Goal: Transaction & Acquisition: Purchase product/service

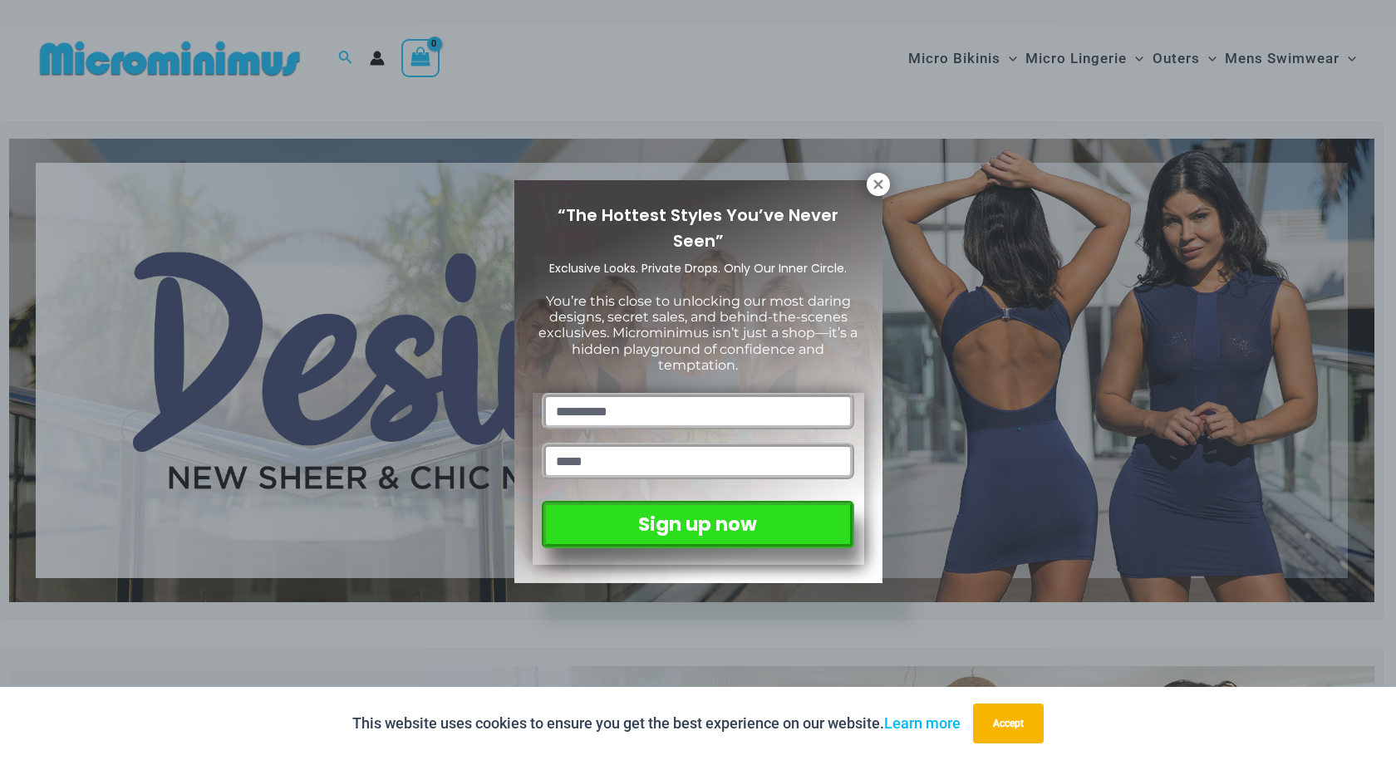
click at [333, 596] on div "“The Hottest Styles You’ve Never Seen” Exclusive Looks. Private Drops. Only Our…" at bounding box center [698, 380] width 1396 height 760
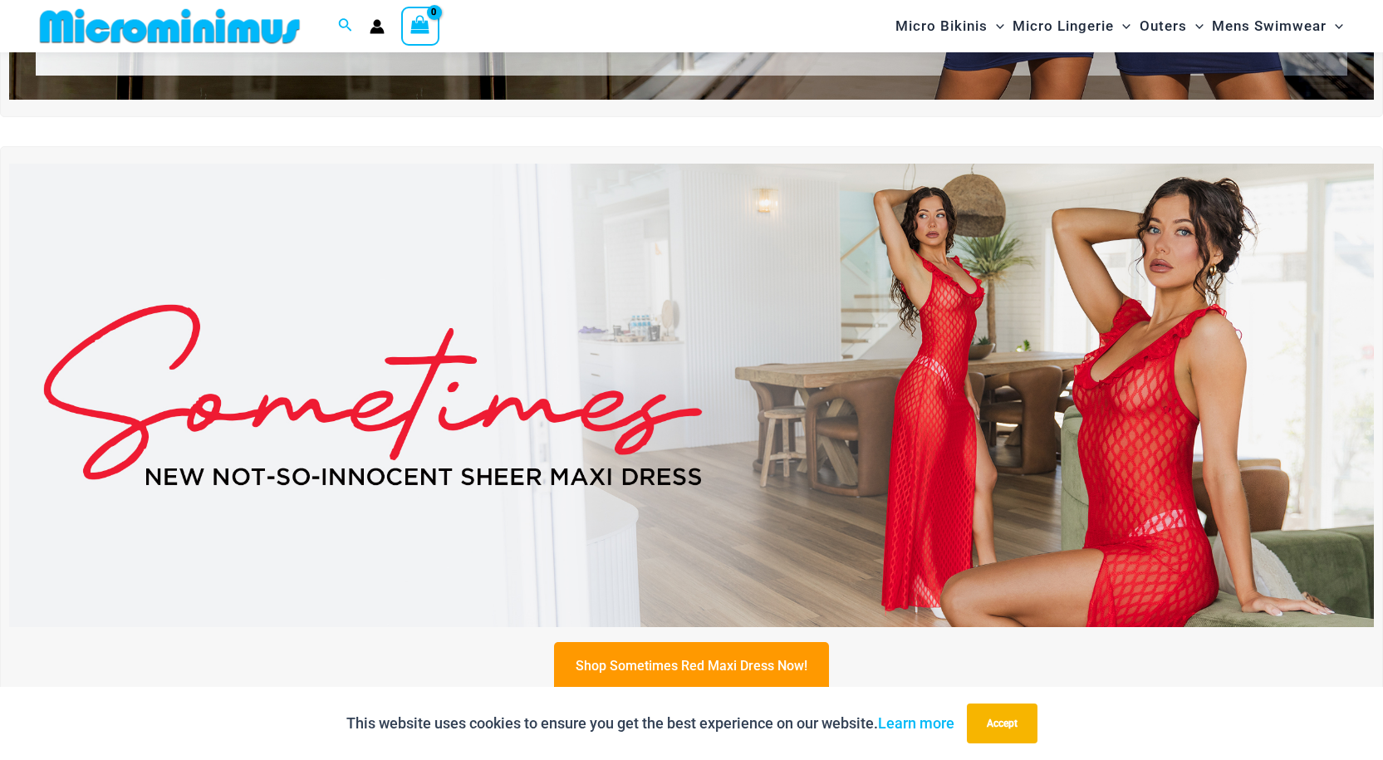
scroll to position [487, 0]
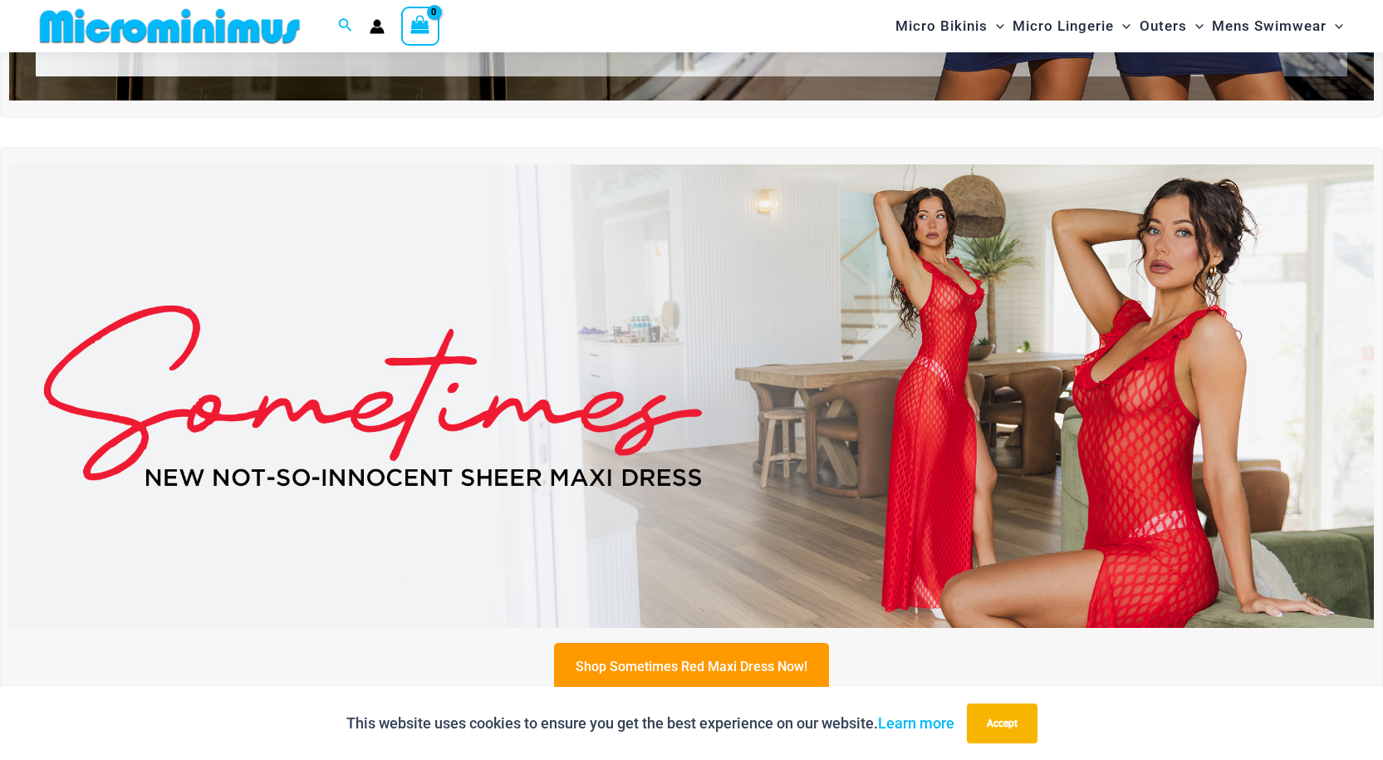
click at [951, 480] on img at bounding box center [691, 396] width 1365 height 464
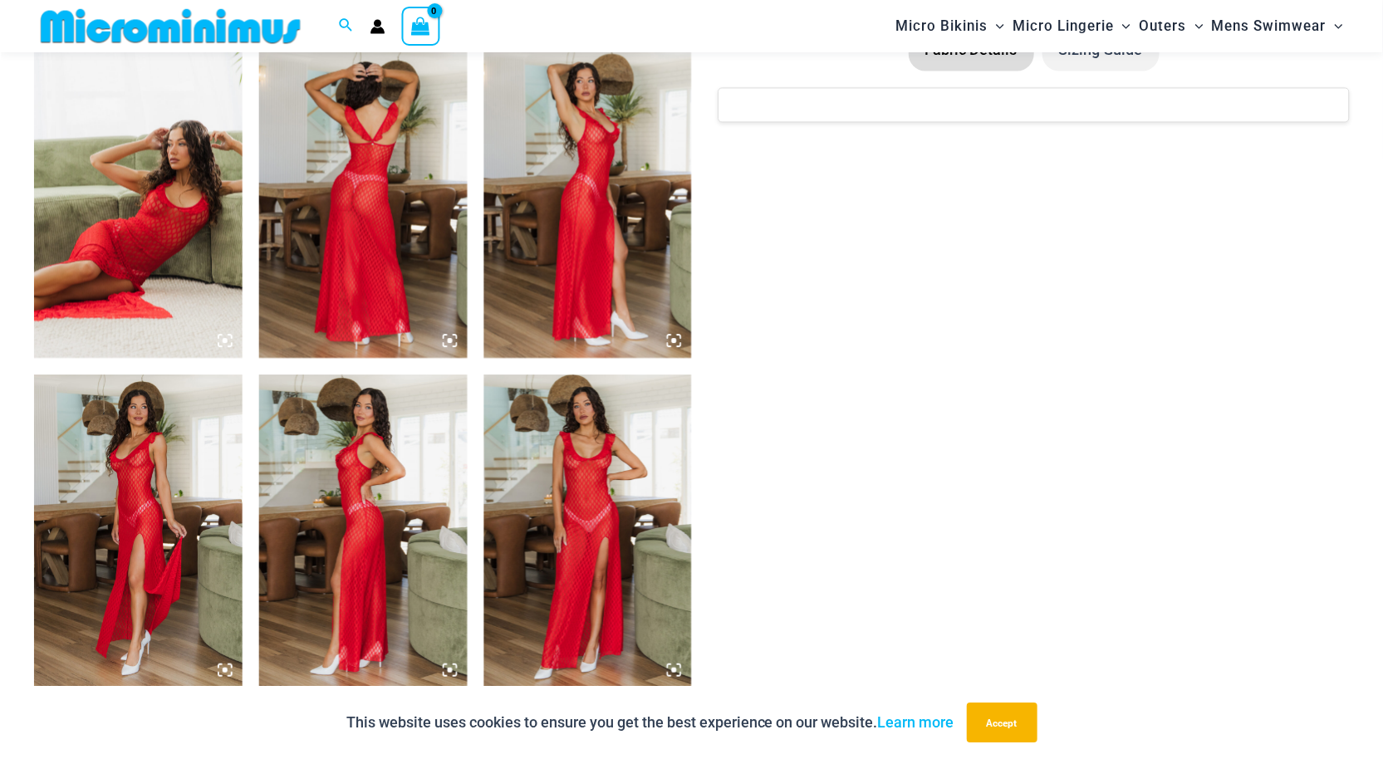
scroll to position [1147, 0]
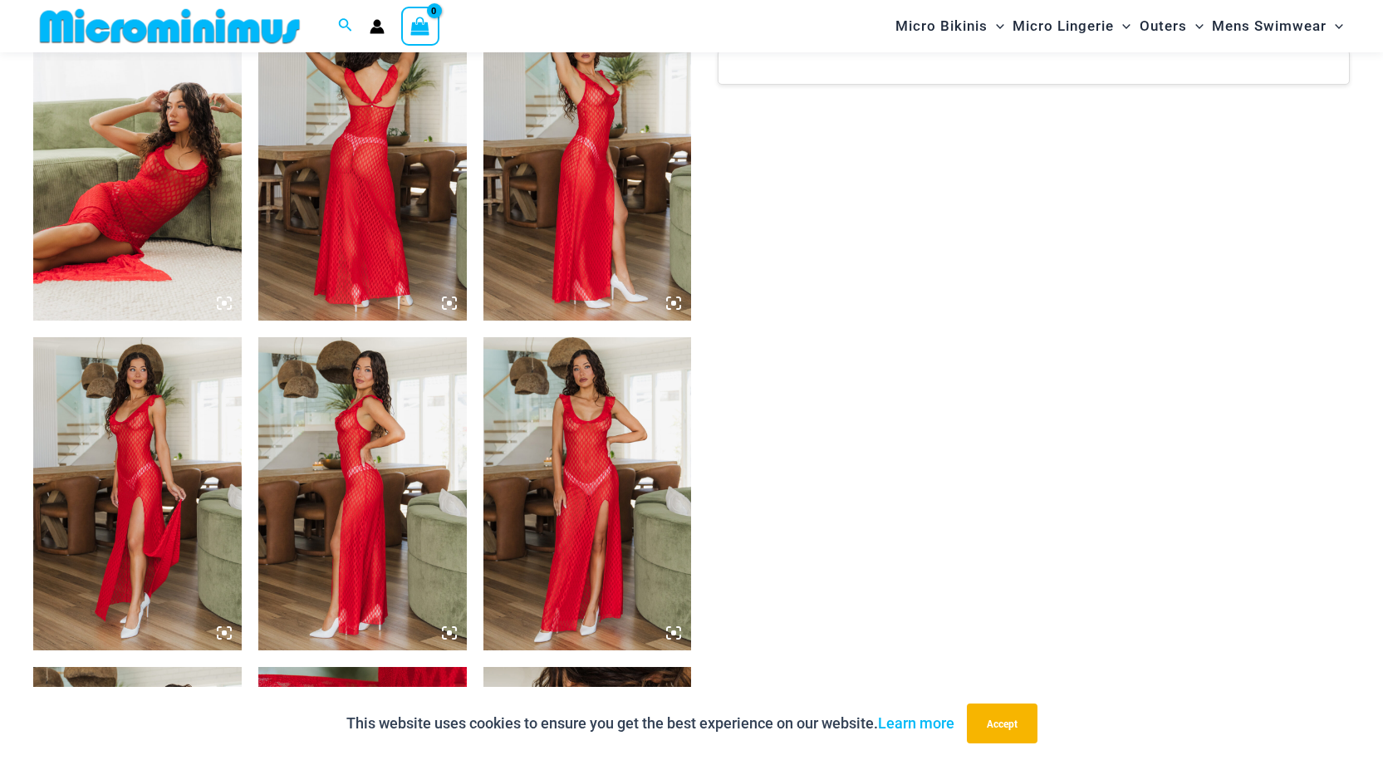
click at [345, 475] on img at bounding box center [362, 493] width 209 height 312
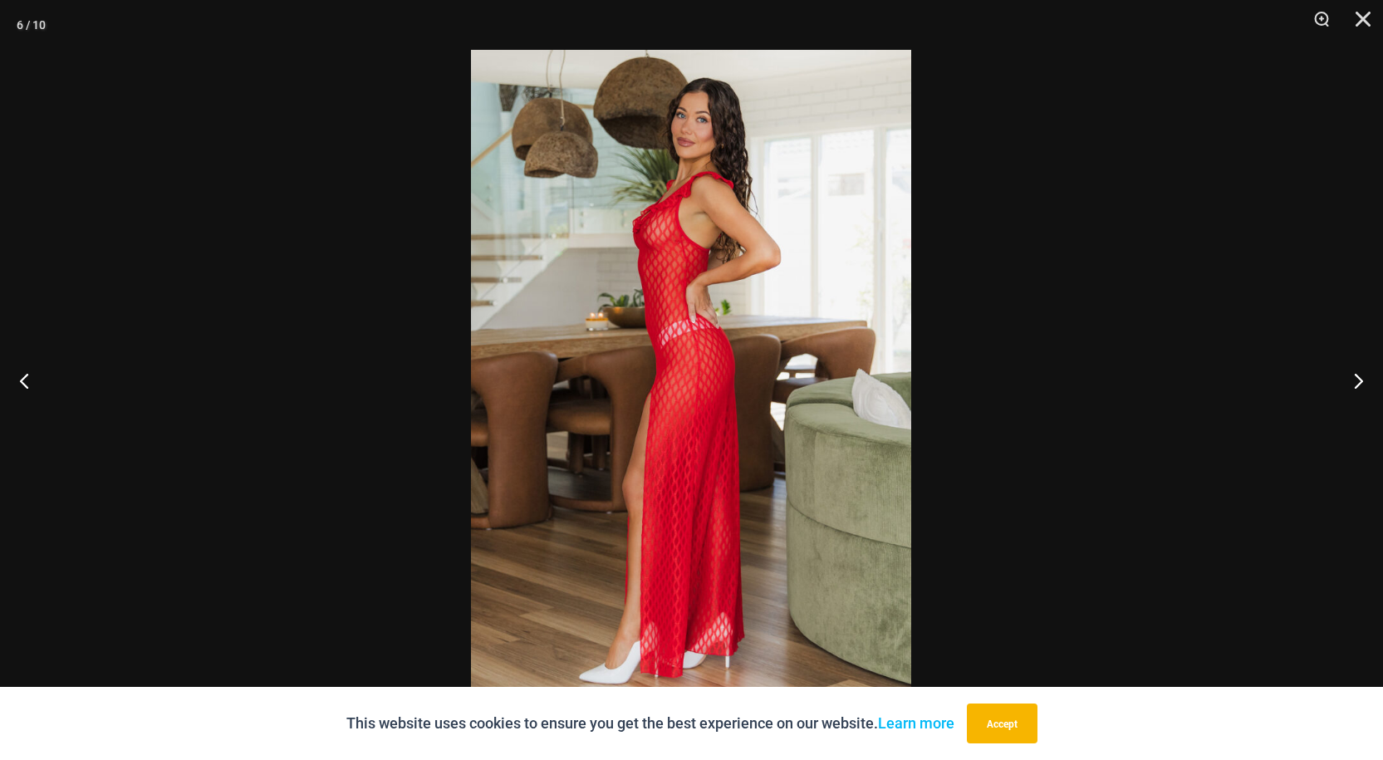
click at [345, 475] on div at bounding box center [691, 380] width 1383 height 760
click at [1000, 498] on div at bounding box center [691, 379] width 1383 height 759
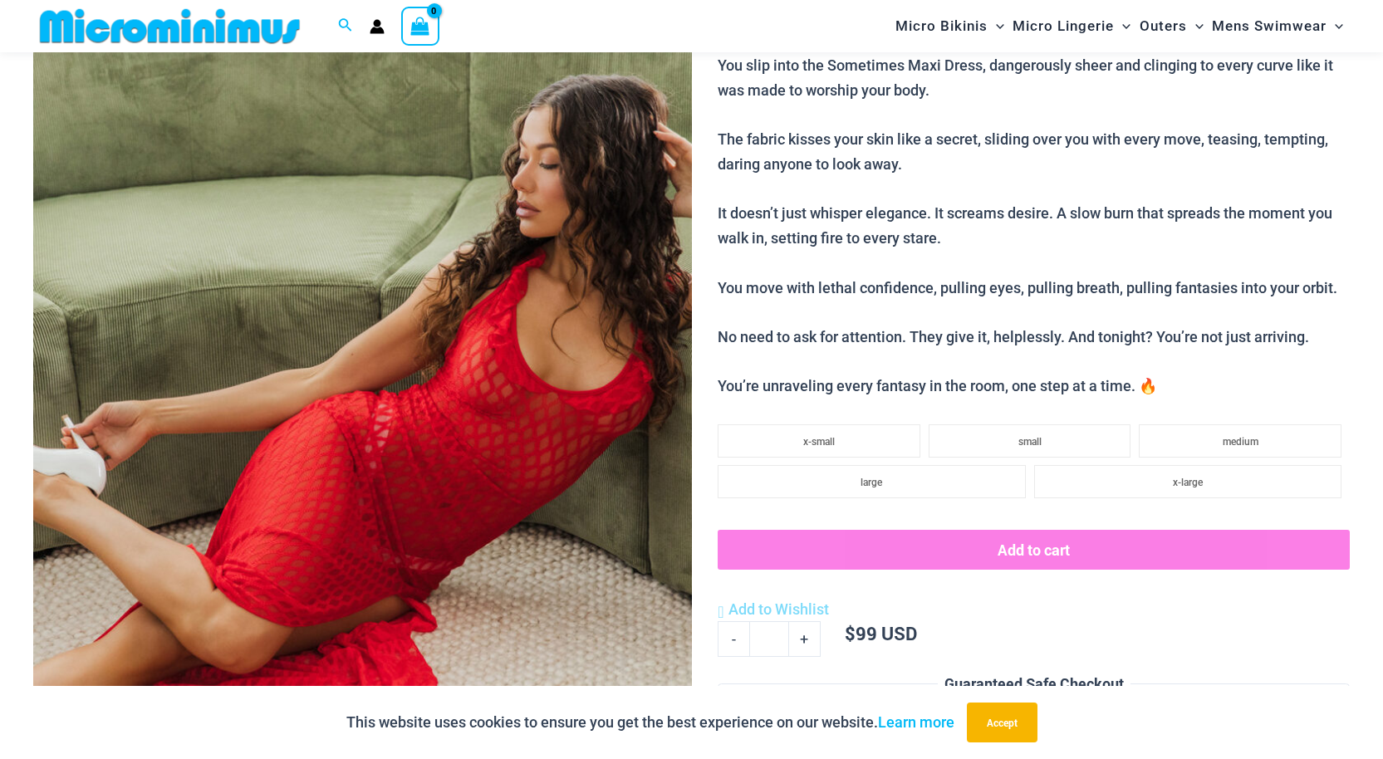
scroll to position [234, 0]
click at [466, 480] on img at bounding box center [362, 411] width 659 height 988
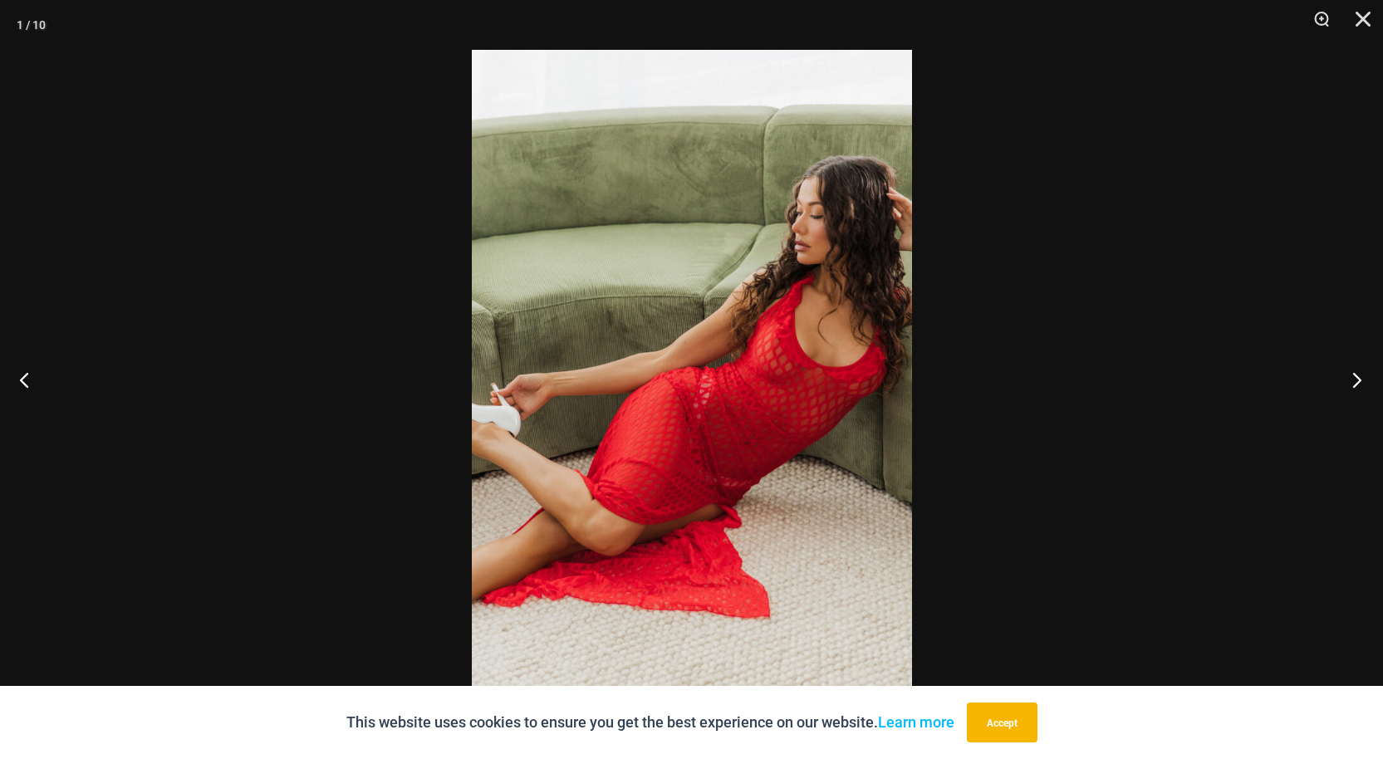
click at [1356, 379] on button "Next" at bounding box center [1352, 379] width 62 height 83
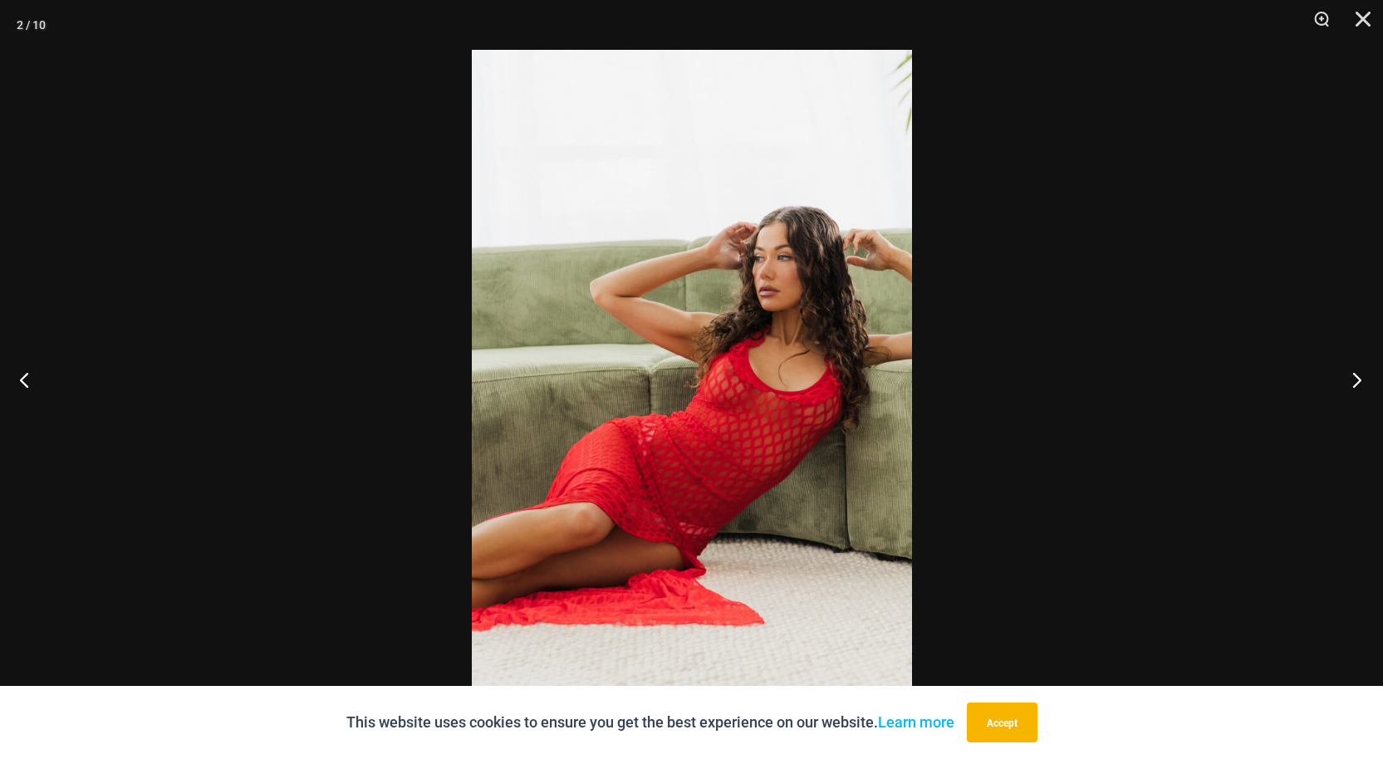
click at [1355, 377] on button "Next" at bounding box center [1352, 379] width 62 height 83
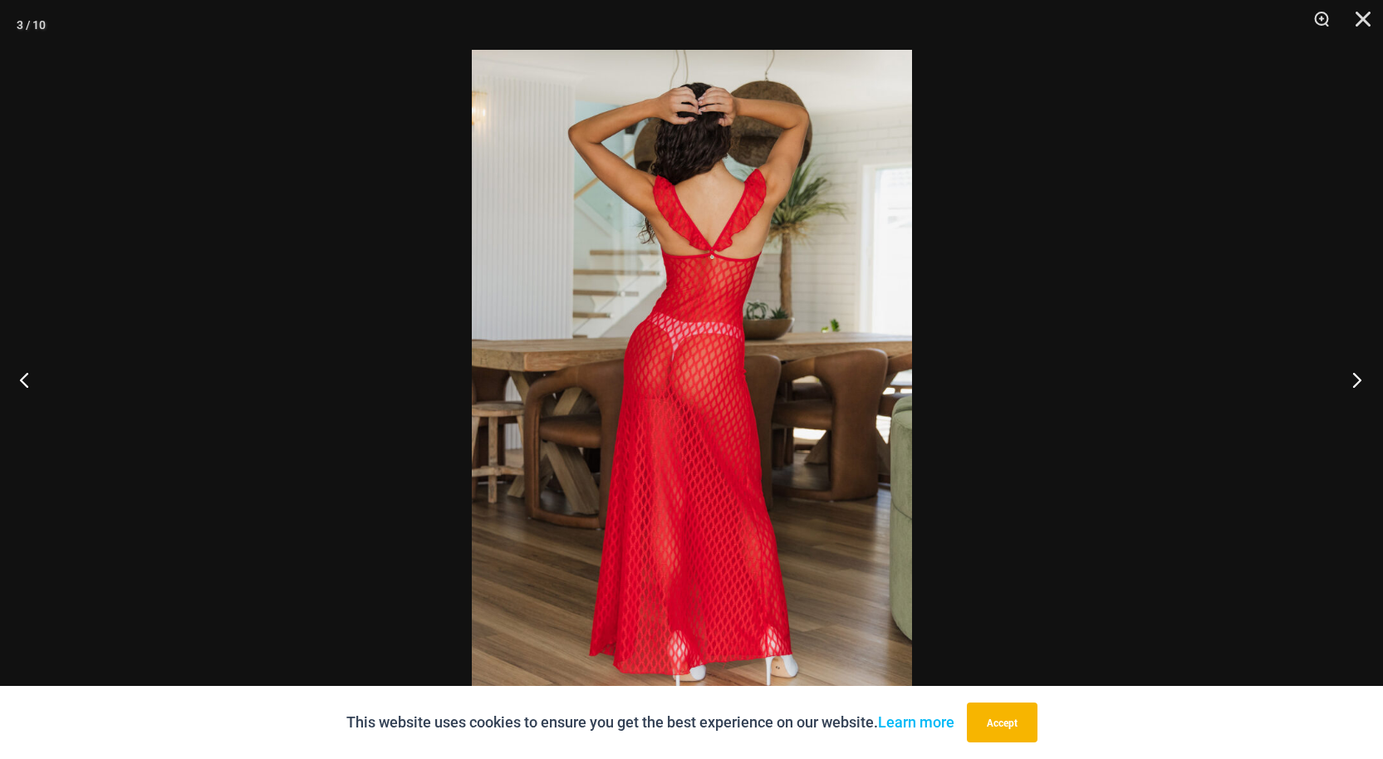
click at [1362, 379] on button "Next" at bounding box center [1352, 379] width 62 height 83
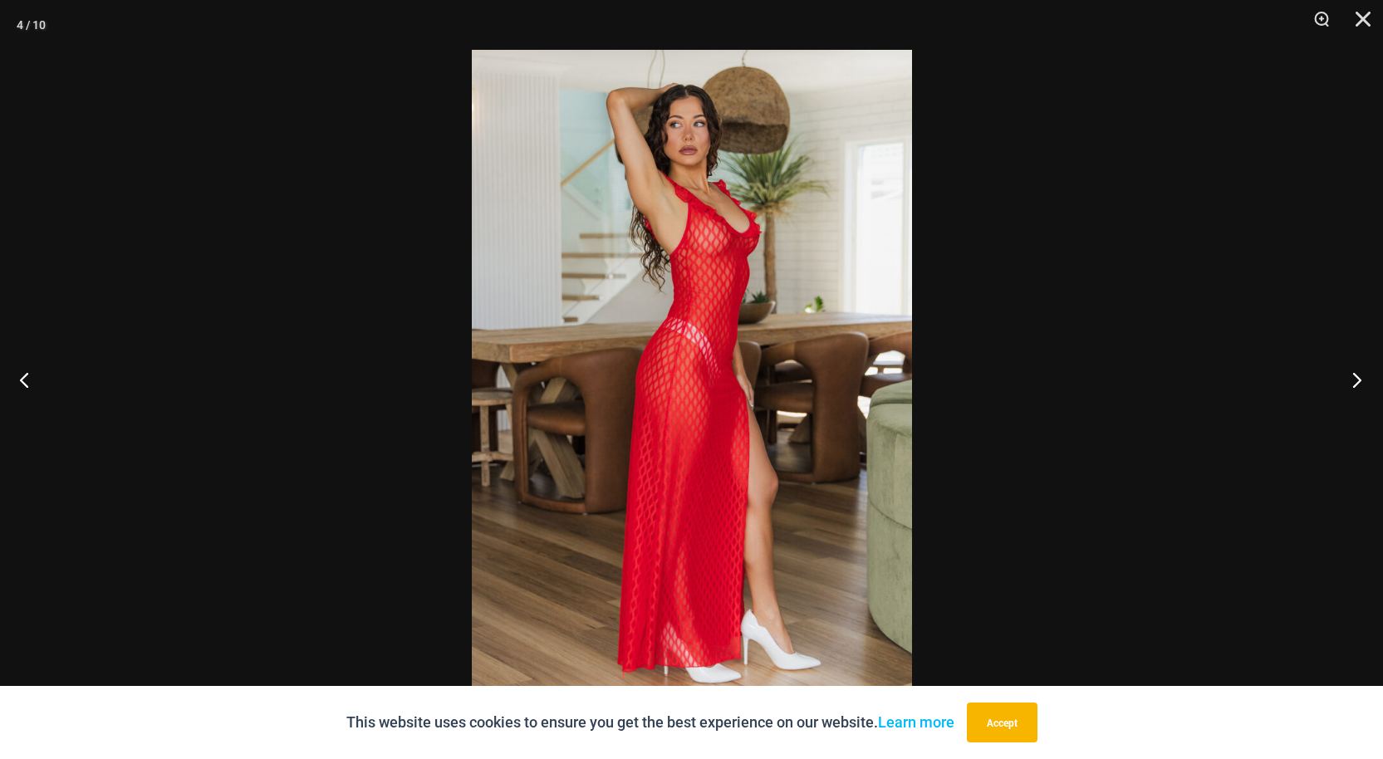
click at [1358, 374] on button "Next" at bounding box center [1352, 379] width 62 height 83
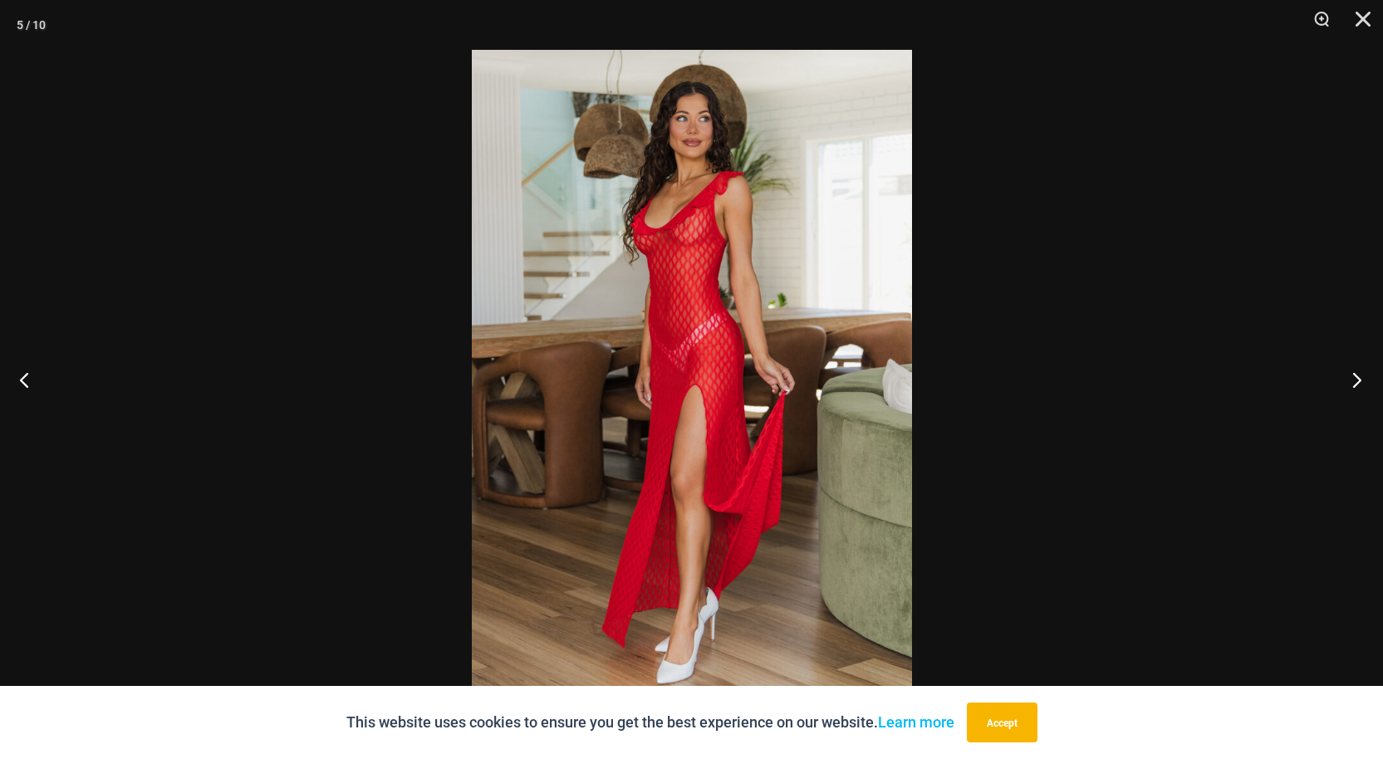
click at [1359, 376] on button "Next" at bounding box center [1352, 379] width 62 height 83
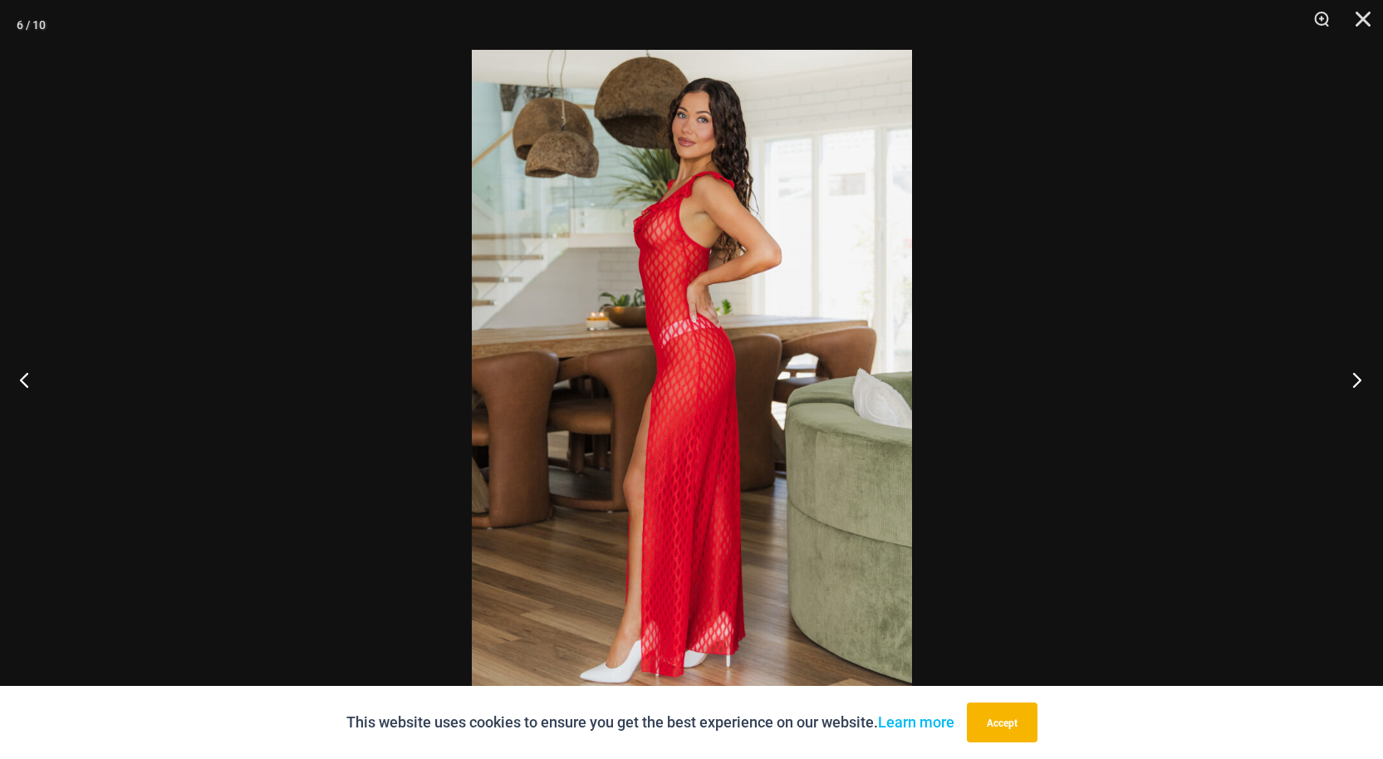
click at [1353, 384] on button "Next" at bounding box center [1352, 379] width 62 height 83
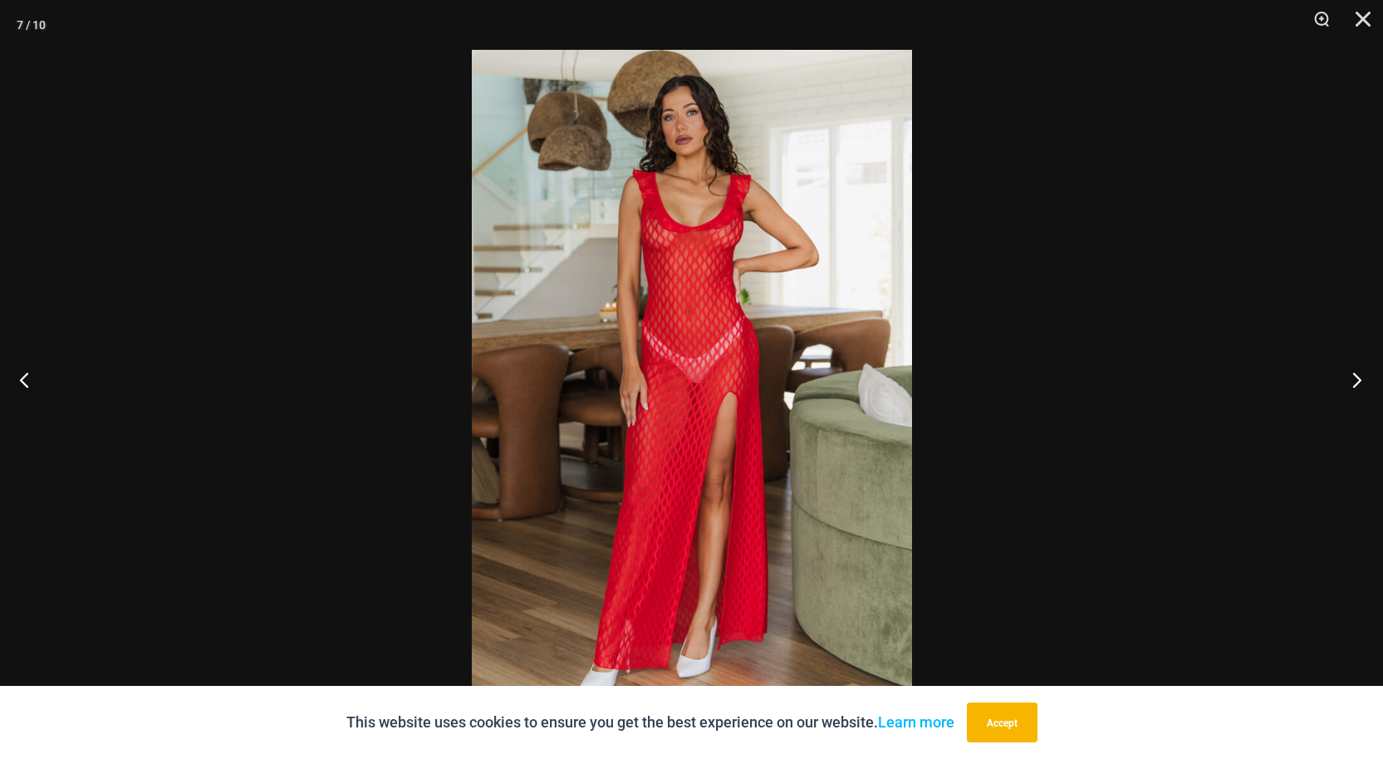
click at [1357, 373] on button "Next" at bounding box center [1352, 379] width 62 height 83
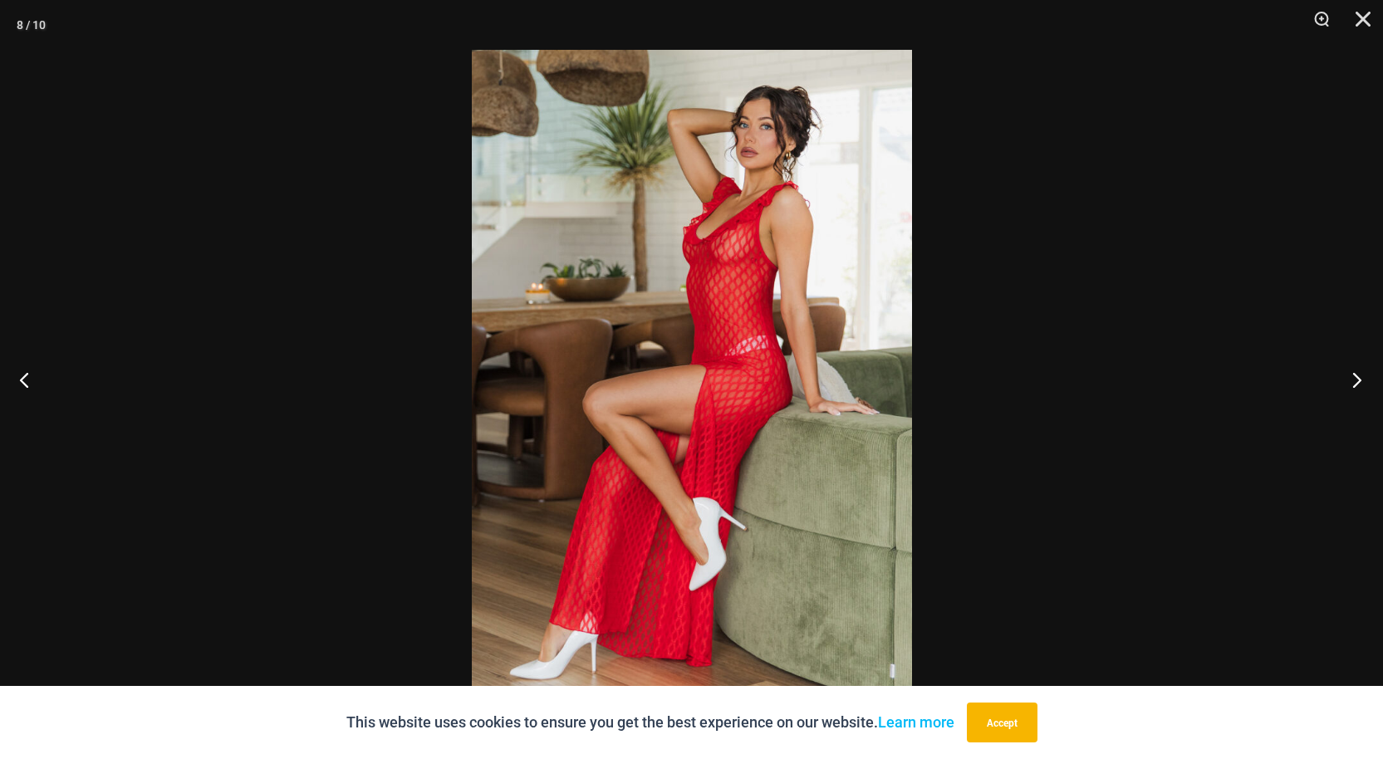
click at [1363, 371] on button "Next" at bounding box center [1352, 379] width 62 height 83
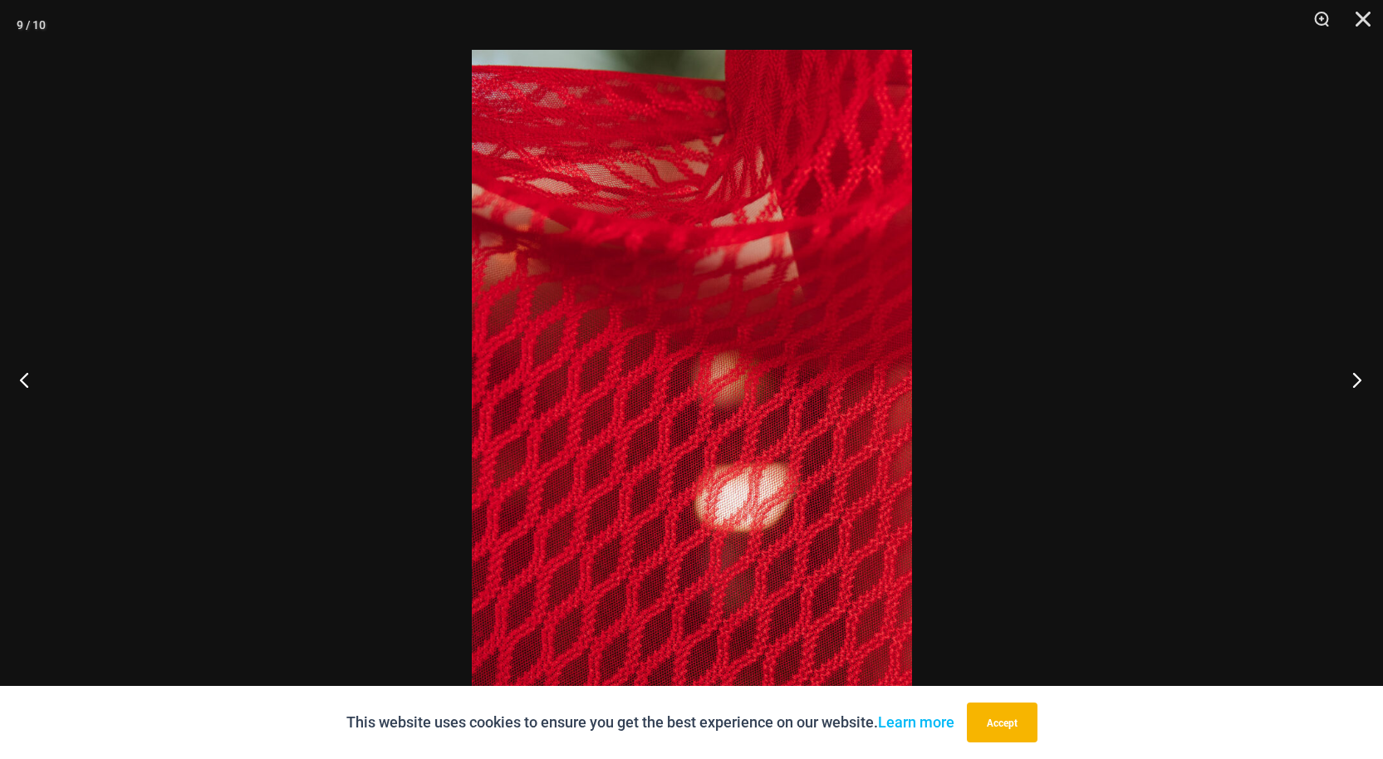
click at [1361, 382] on button "Next" at bounding box center [1352, 379] width 62 height 83
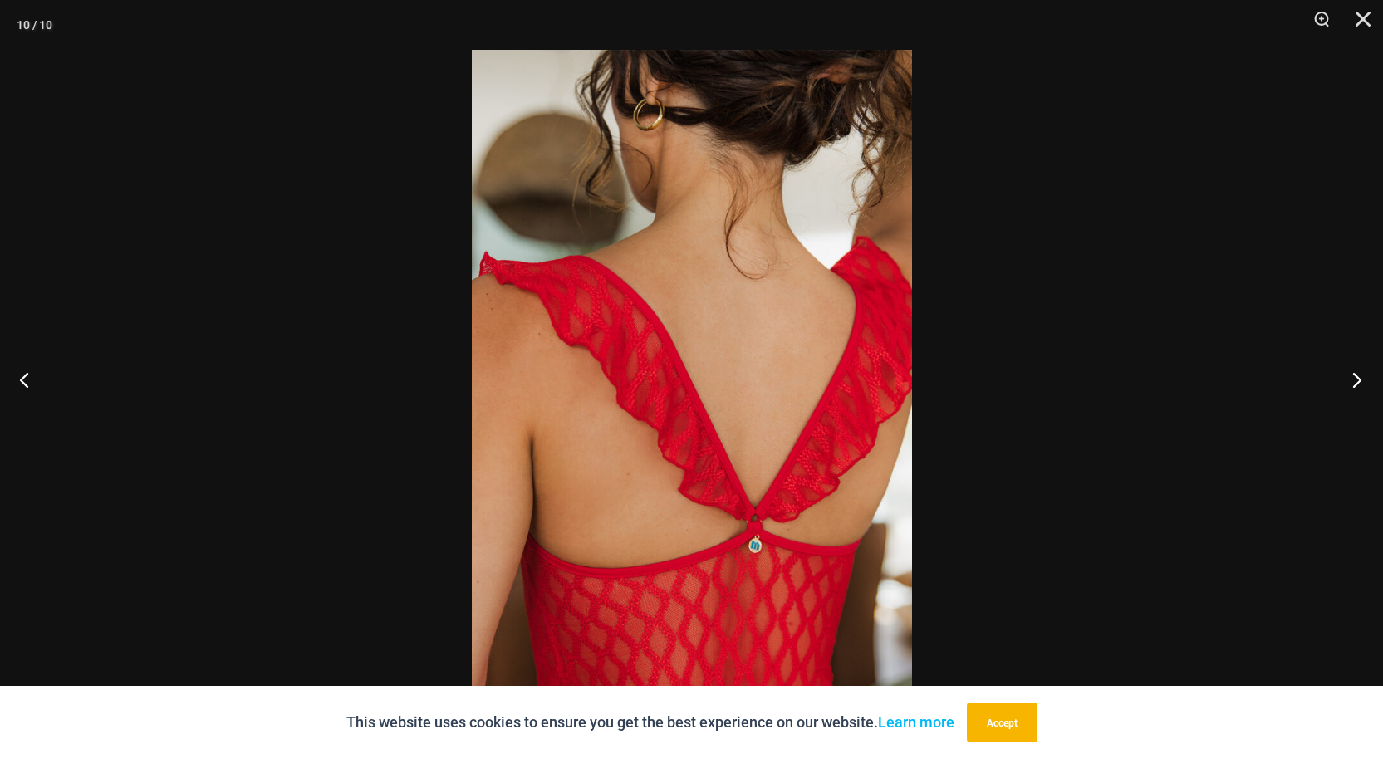
click at [1358, 373] on button "Next" at bounding box center [1352, 379] width 62 height 83
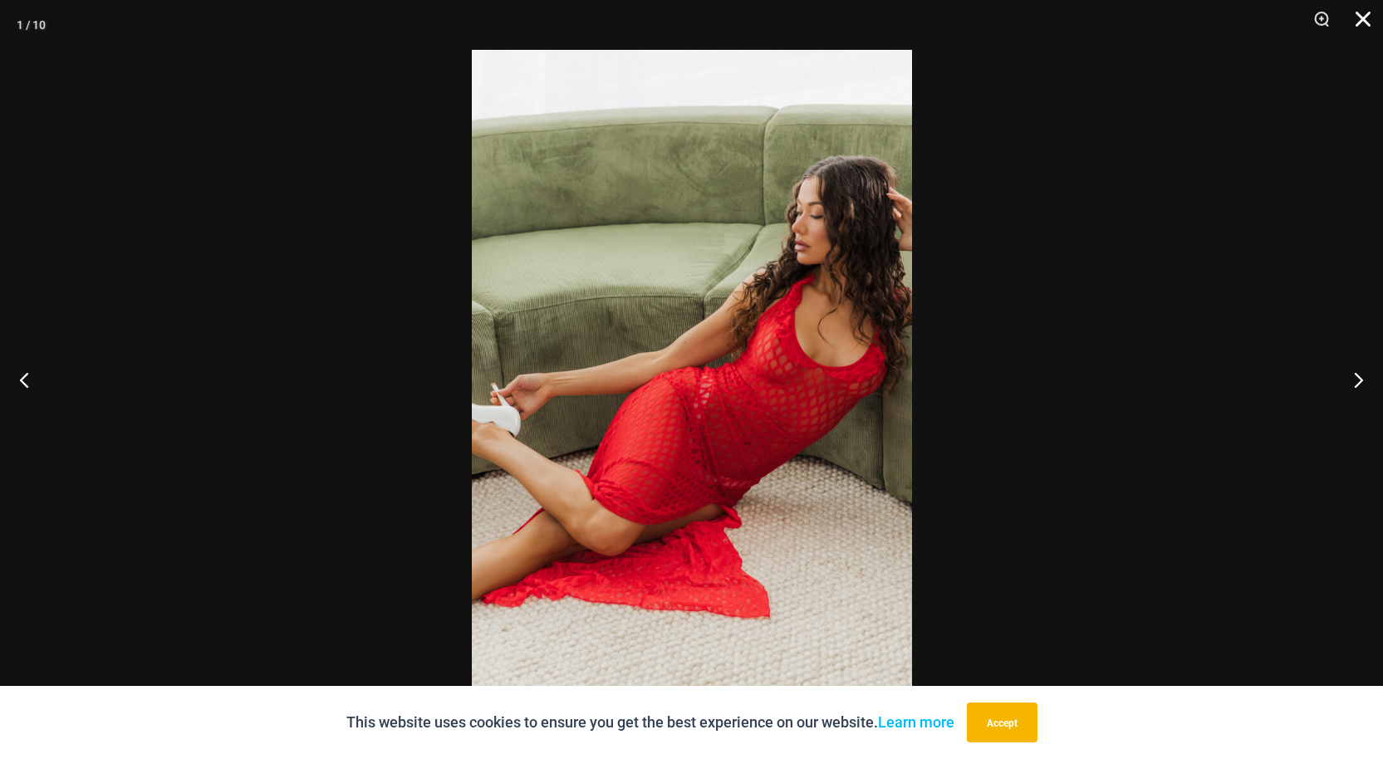
click at [1367, 27] on button "Close" at bounding box center [1358, 25] width 42 height 50
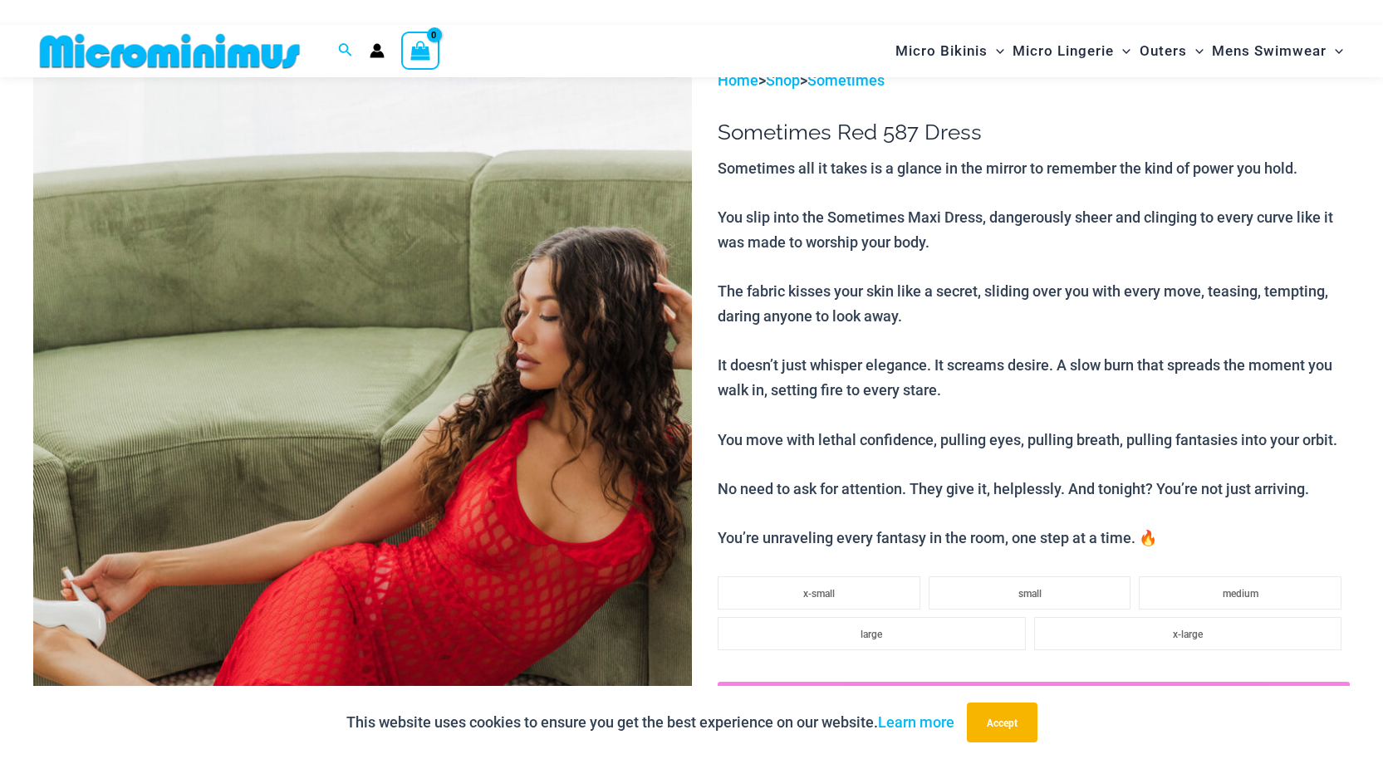
scroll to position [70, 0]
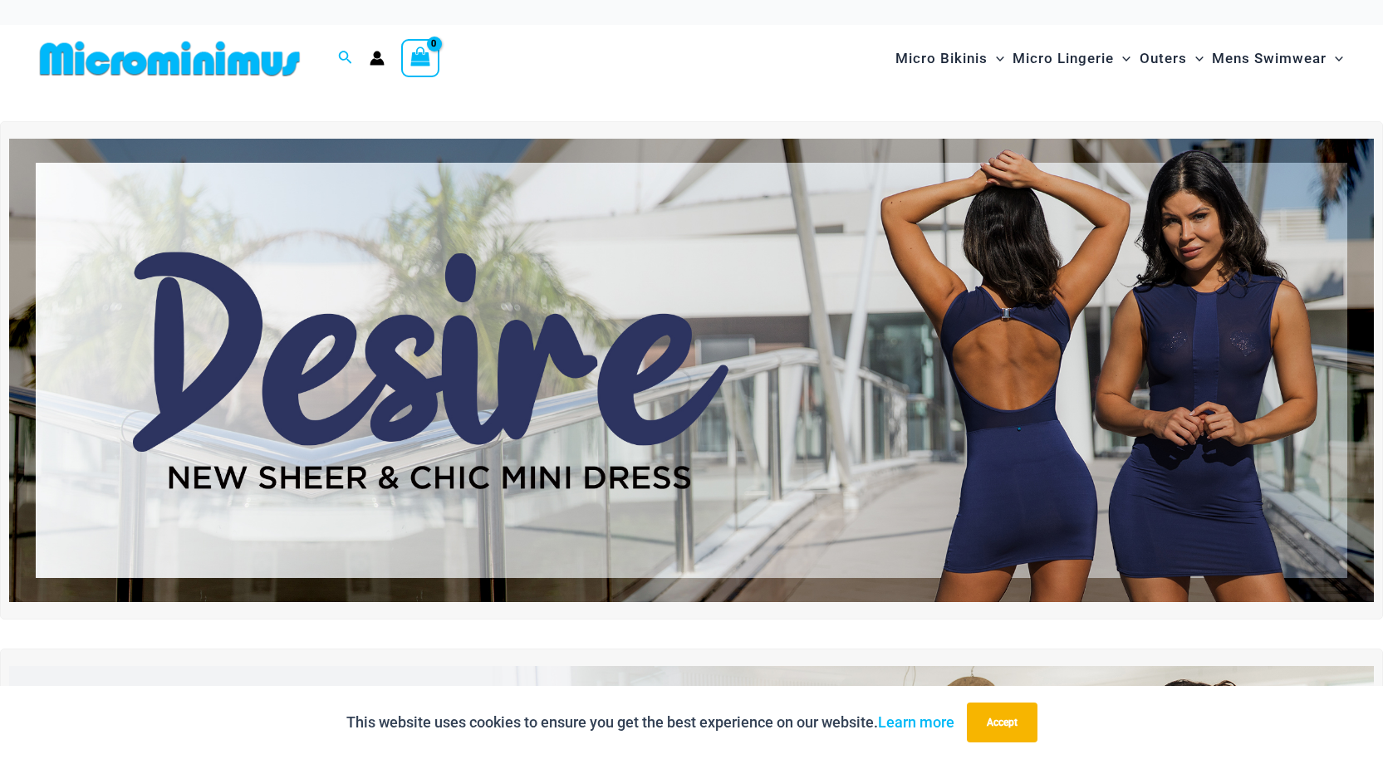
click at [847, 373] on img at bounding box center [691, 371] width 1365 height 464
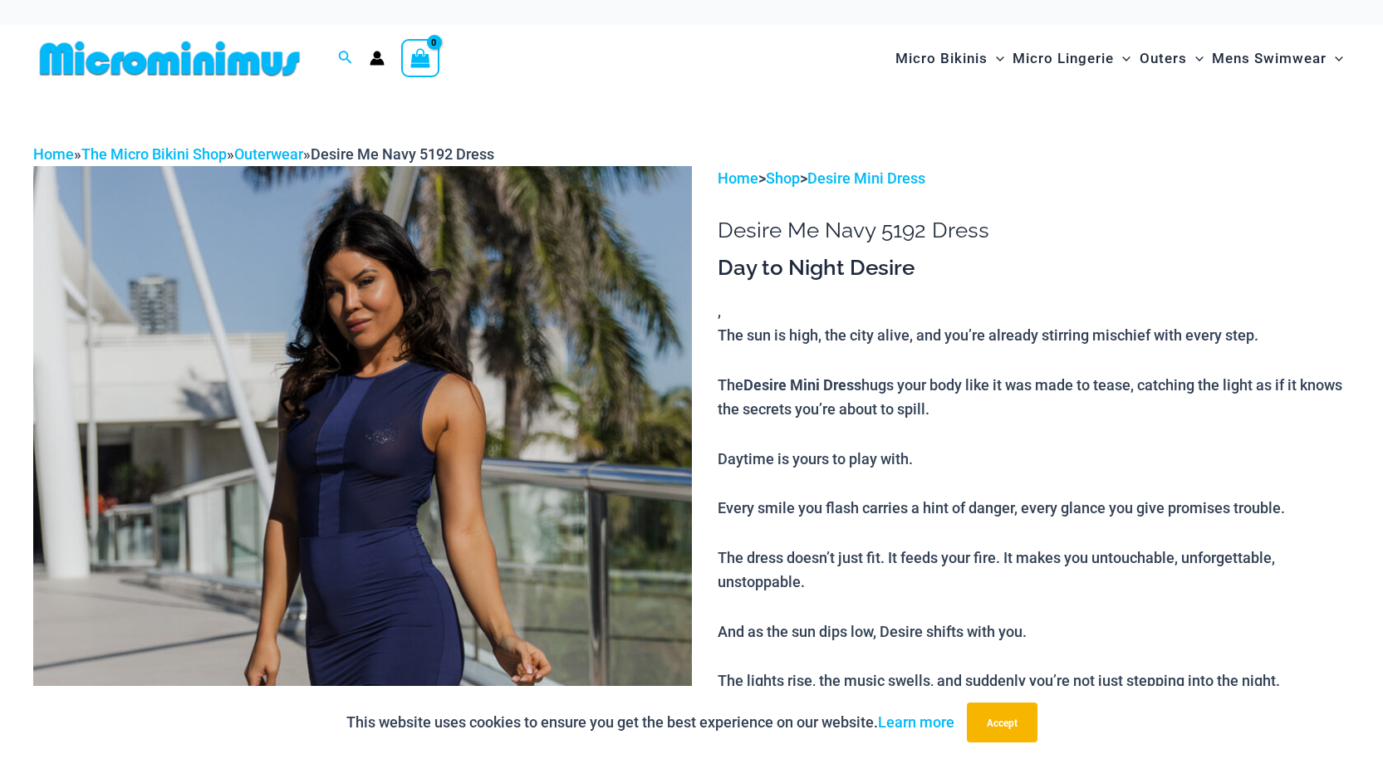
click at [528, 286] on img at bounding box center [362, 660] width 659 height 988
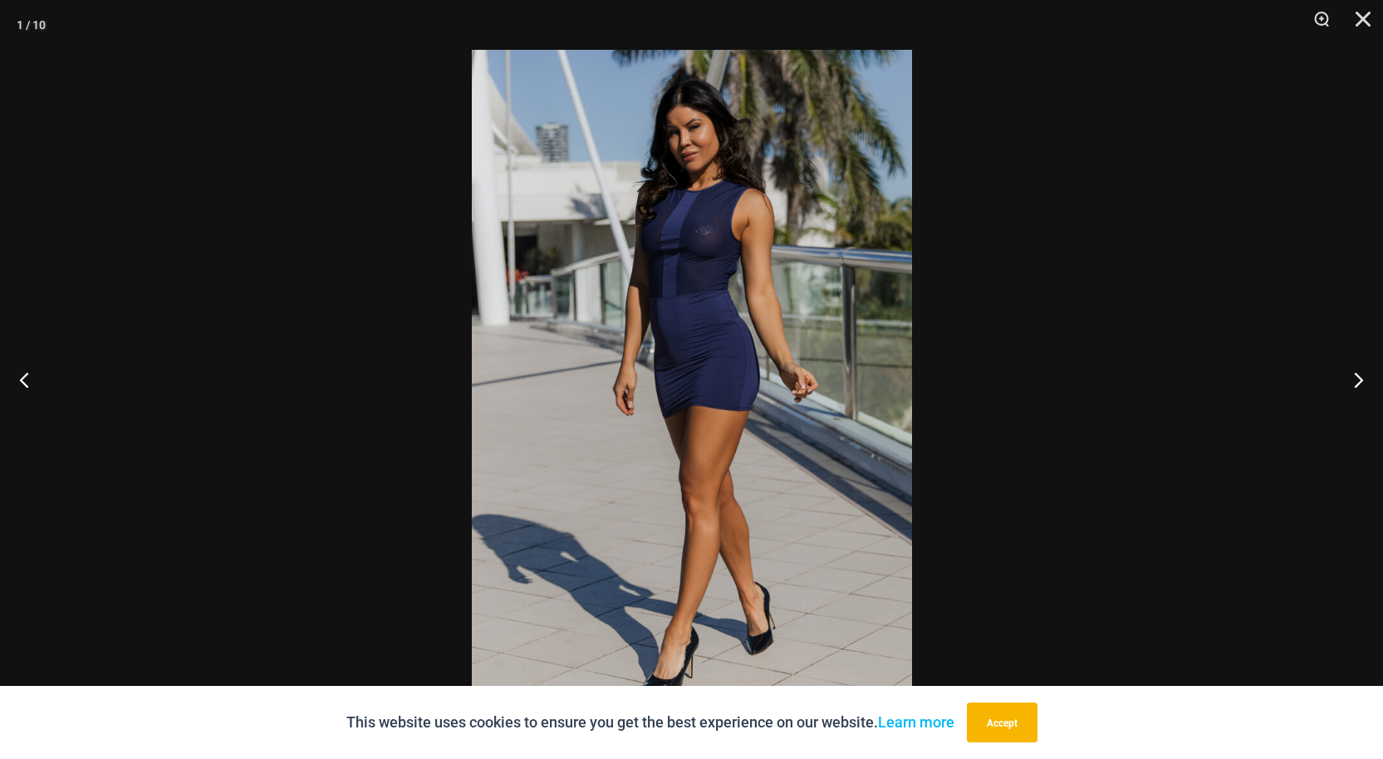
click at [1191, 719] on div "This website uses cookies to ensure you get the best experience on our website.…" at bounding box center [691, 722] width 1383 height 73
click at [1024, 723] on button "Accept" at bounding box center [1002, 723] width 71 height 40
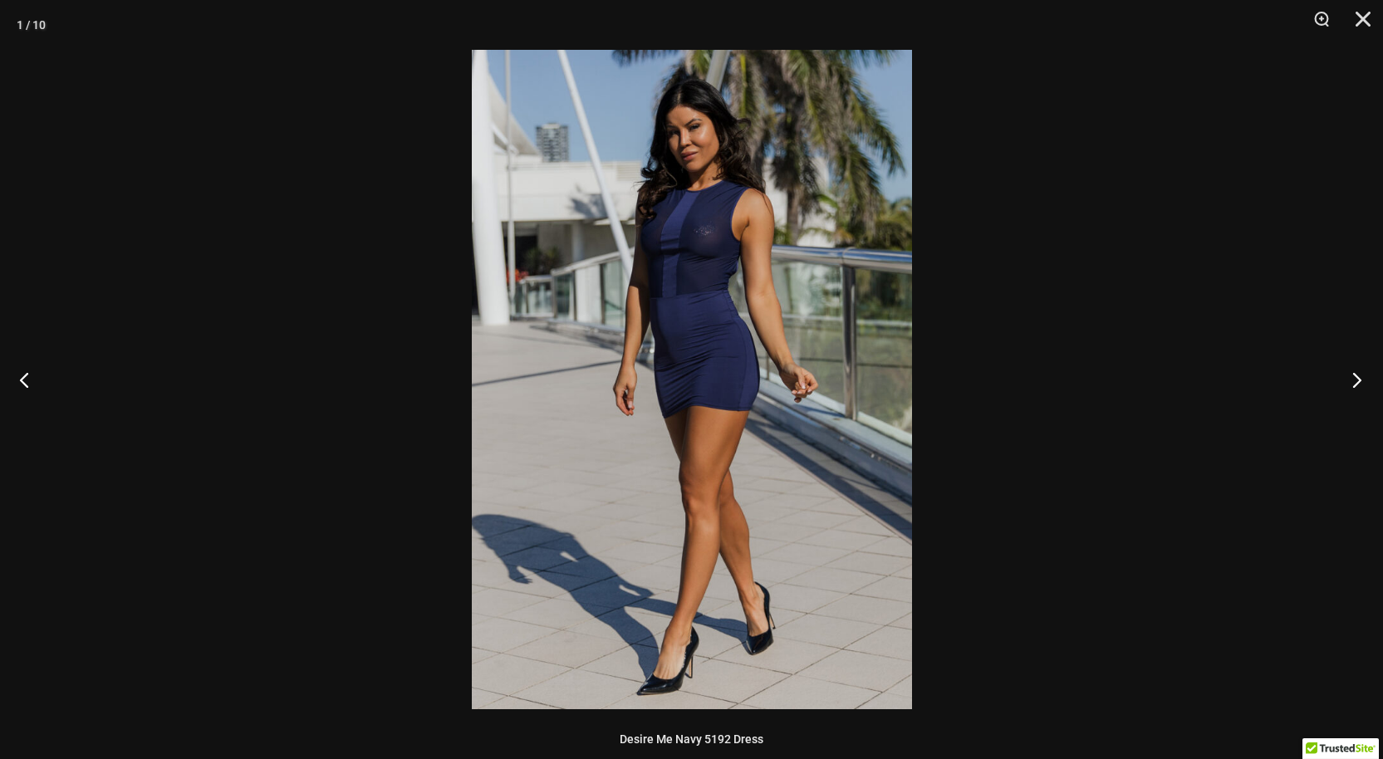
click at [1351, 382] on button "Next" at bounding box center [1352, 379] width 62 height 83
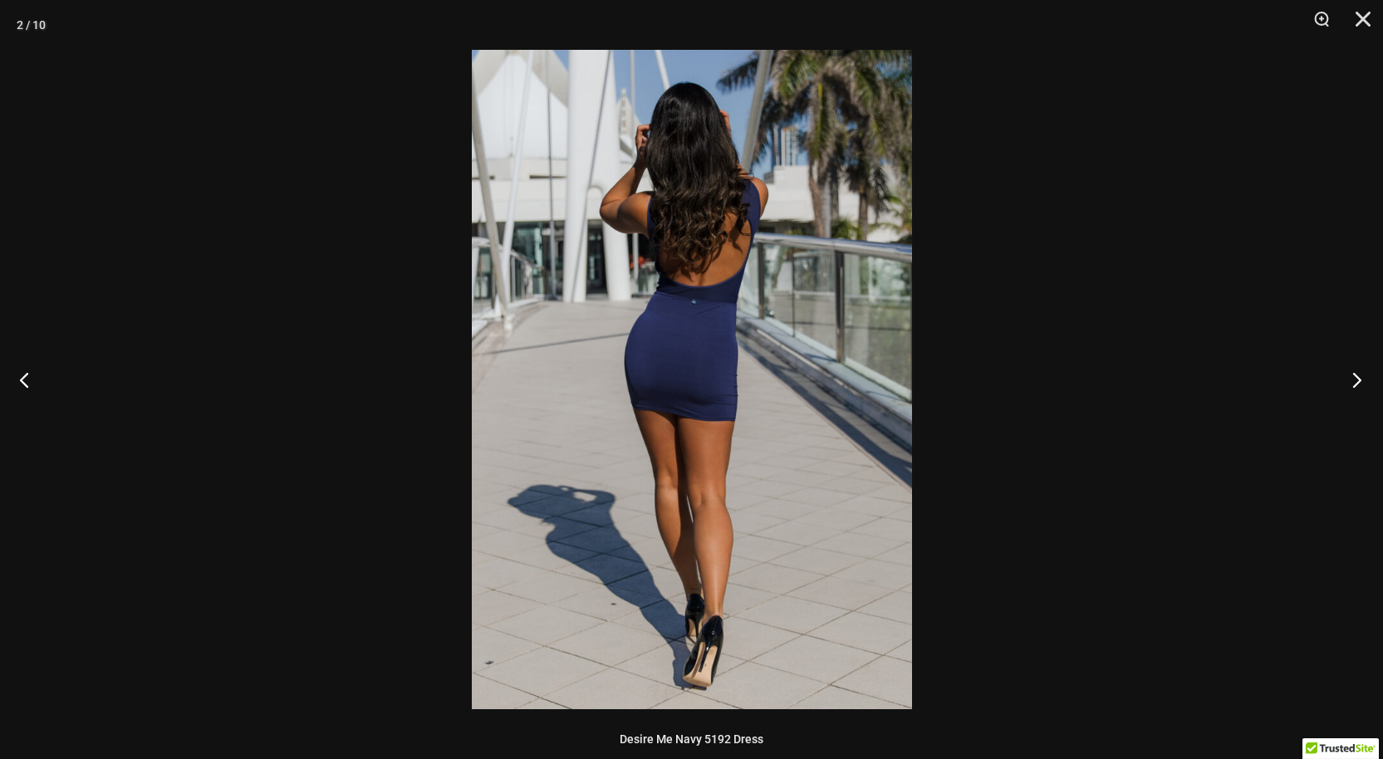
click at [1357, 381] on button "Next" at bounding box center [1352, 379] width 62 height 83
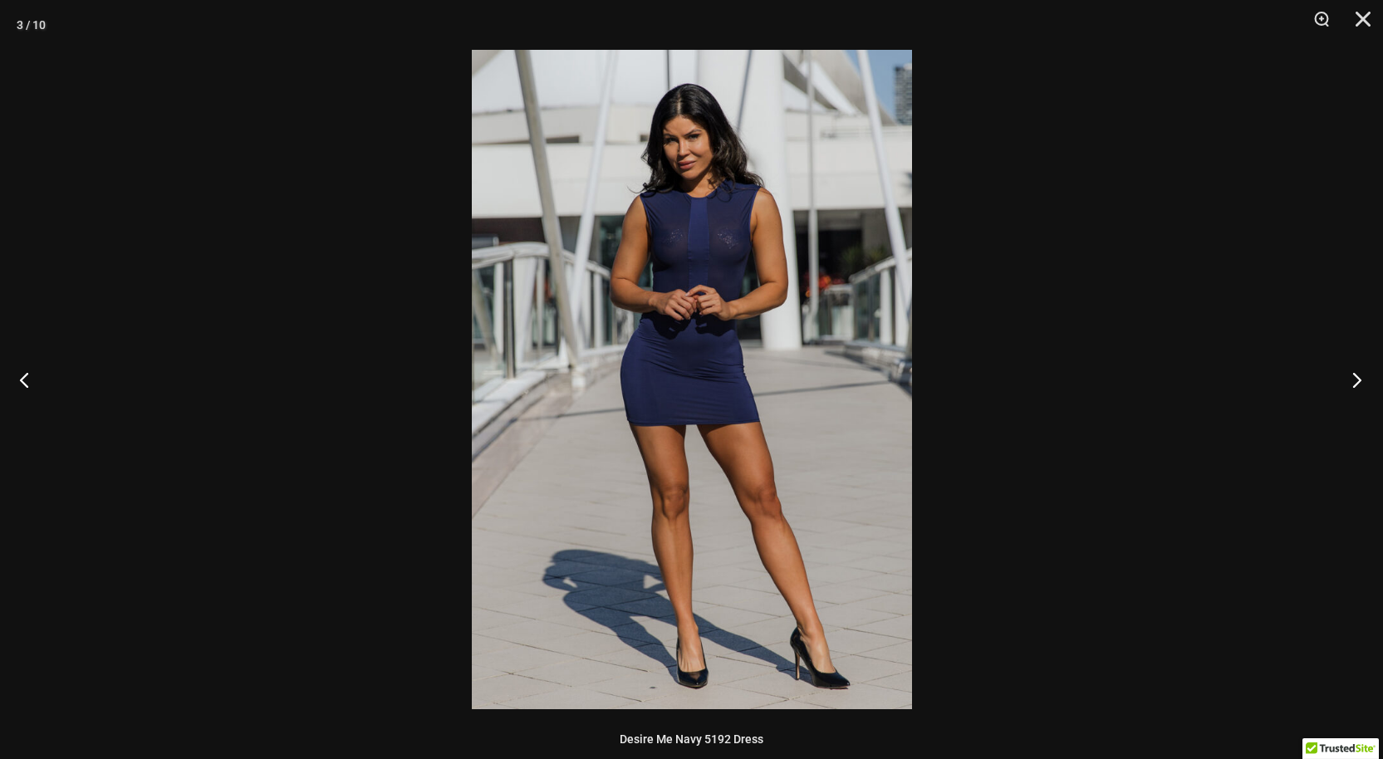
click at [1357, 378] on button "Next" at bounding box center [1352, 379] width 62 height 83
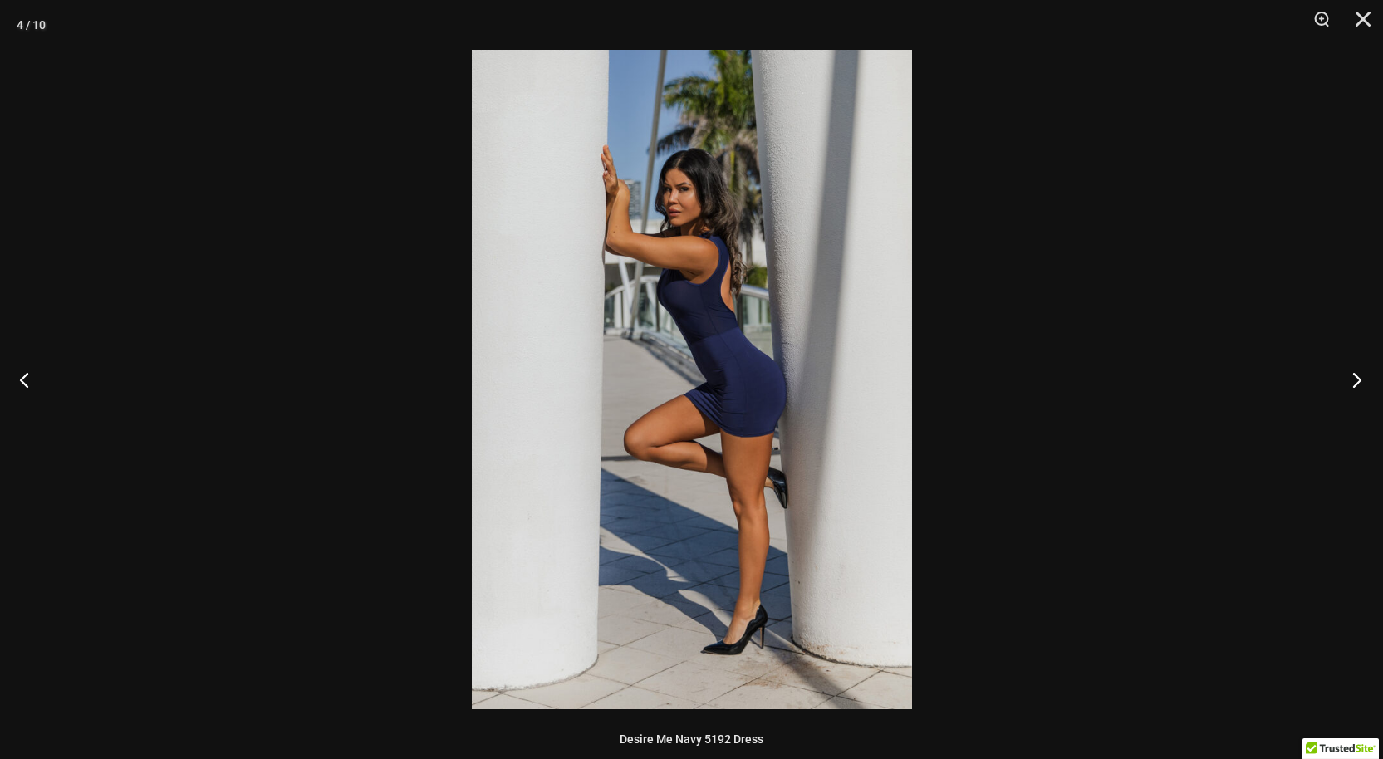
click at [1359, 379] on button "Next" at bounding box center [1352, 379] width 62 height 83
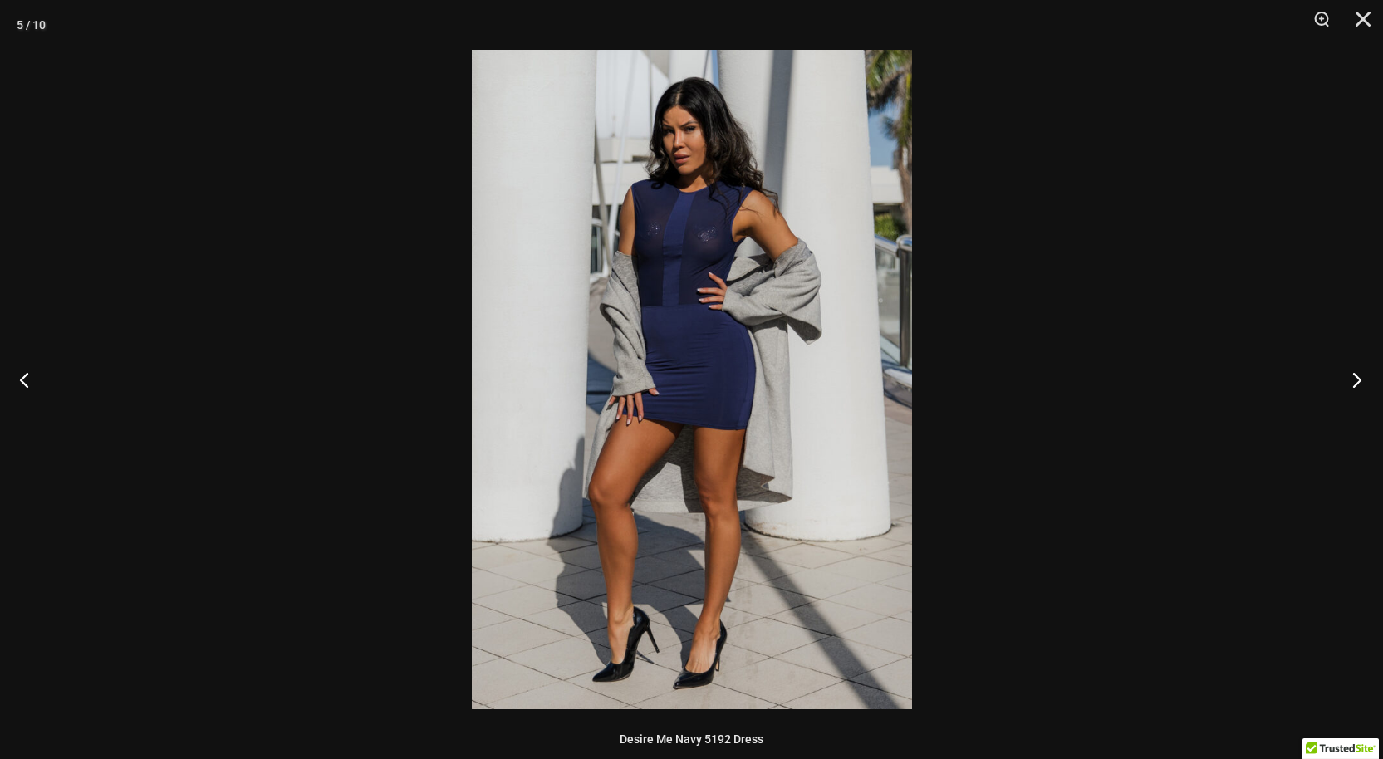
click at [1357, 368] on button "Next" at bounding box center [1352, 379] width 62 height 83
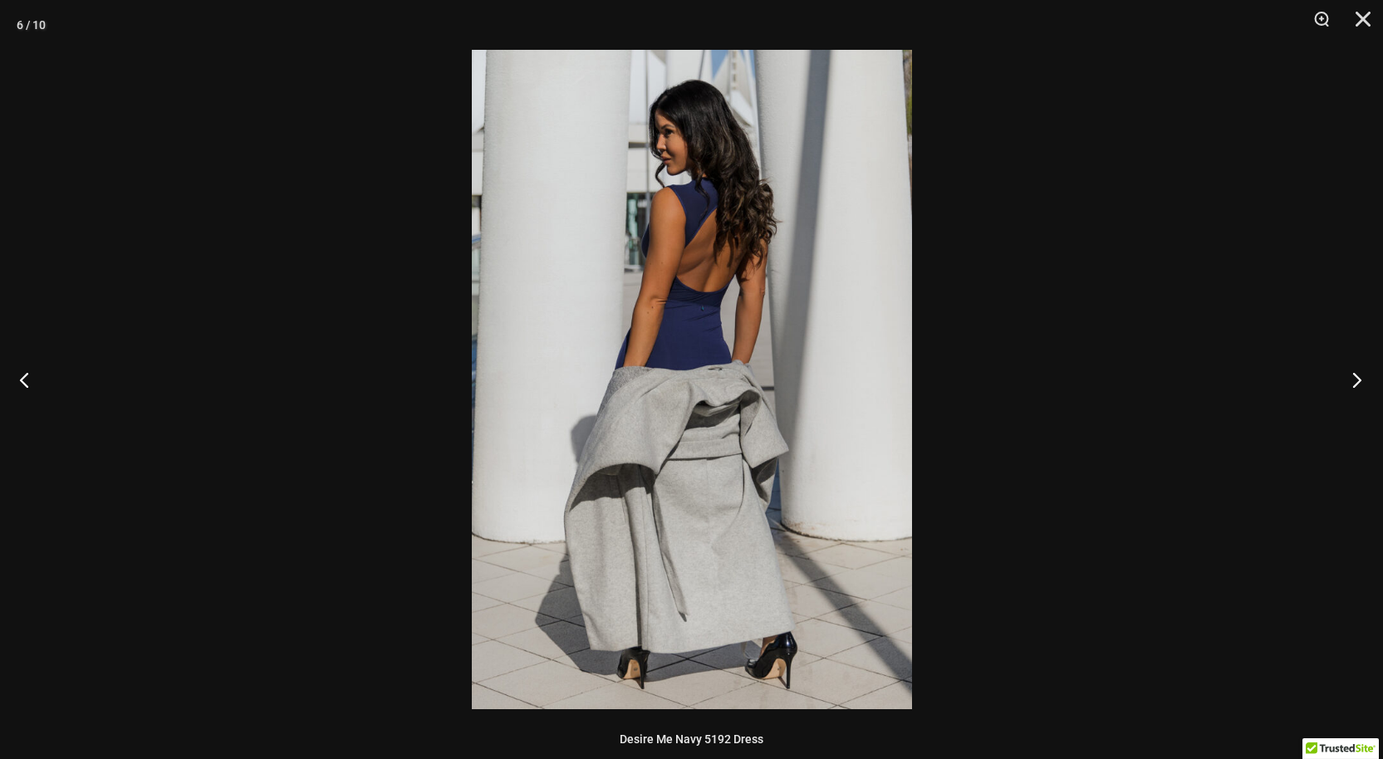
click at [1355, 372] on button "Next" at bounding box center [1352, 379] width 62 height 83
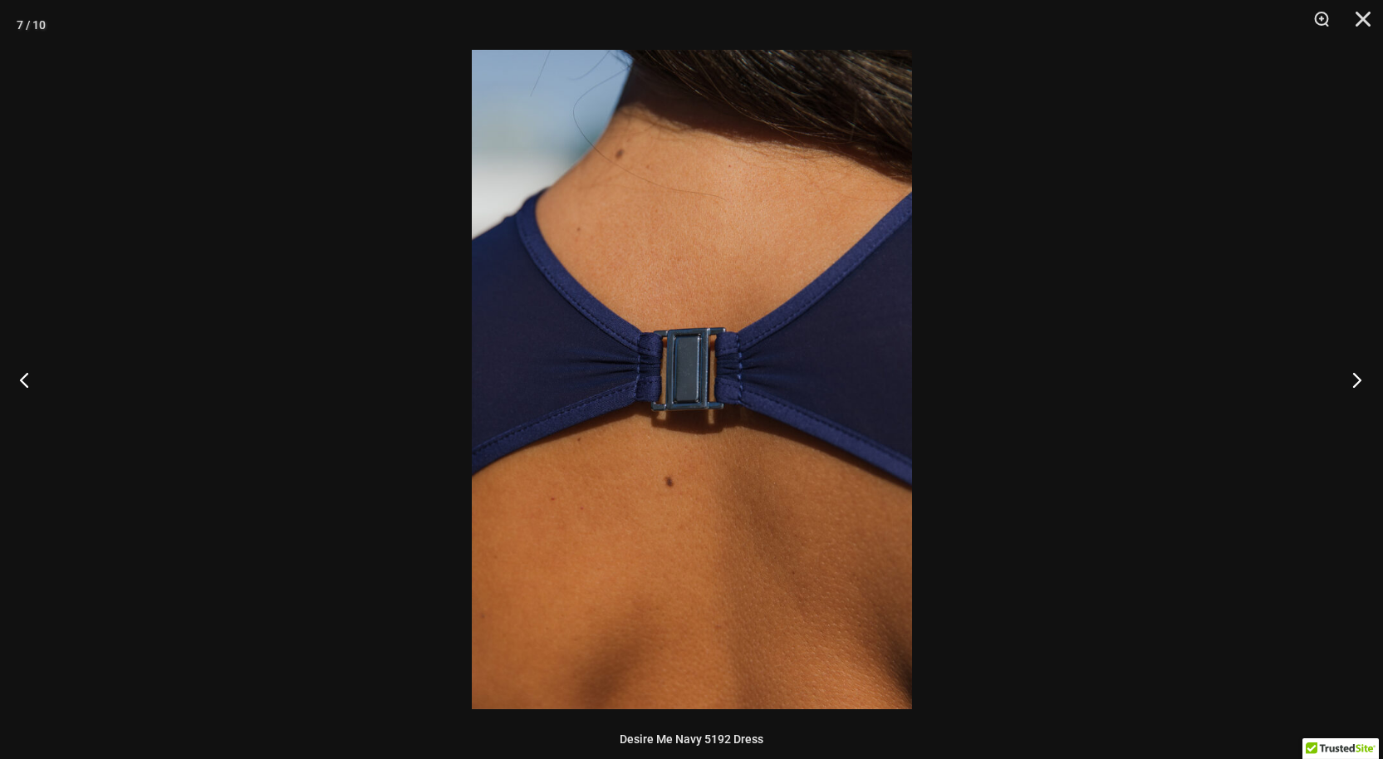
click at [1361, 377] on button "Next" at bounding box center [1352, 379] width 62 height 83
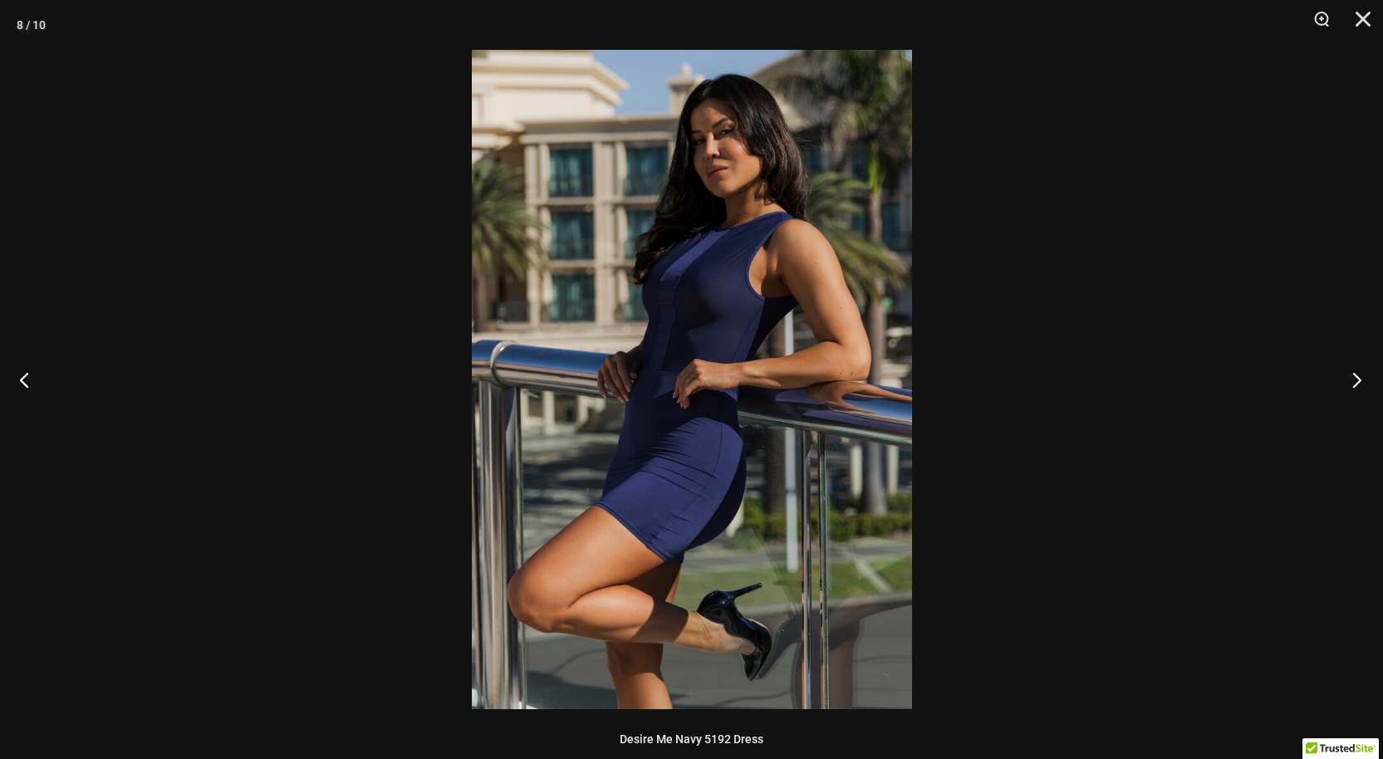
click at [1357, 379] on button "Next" at bounding box center [1352, 379] width 62 height 83
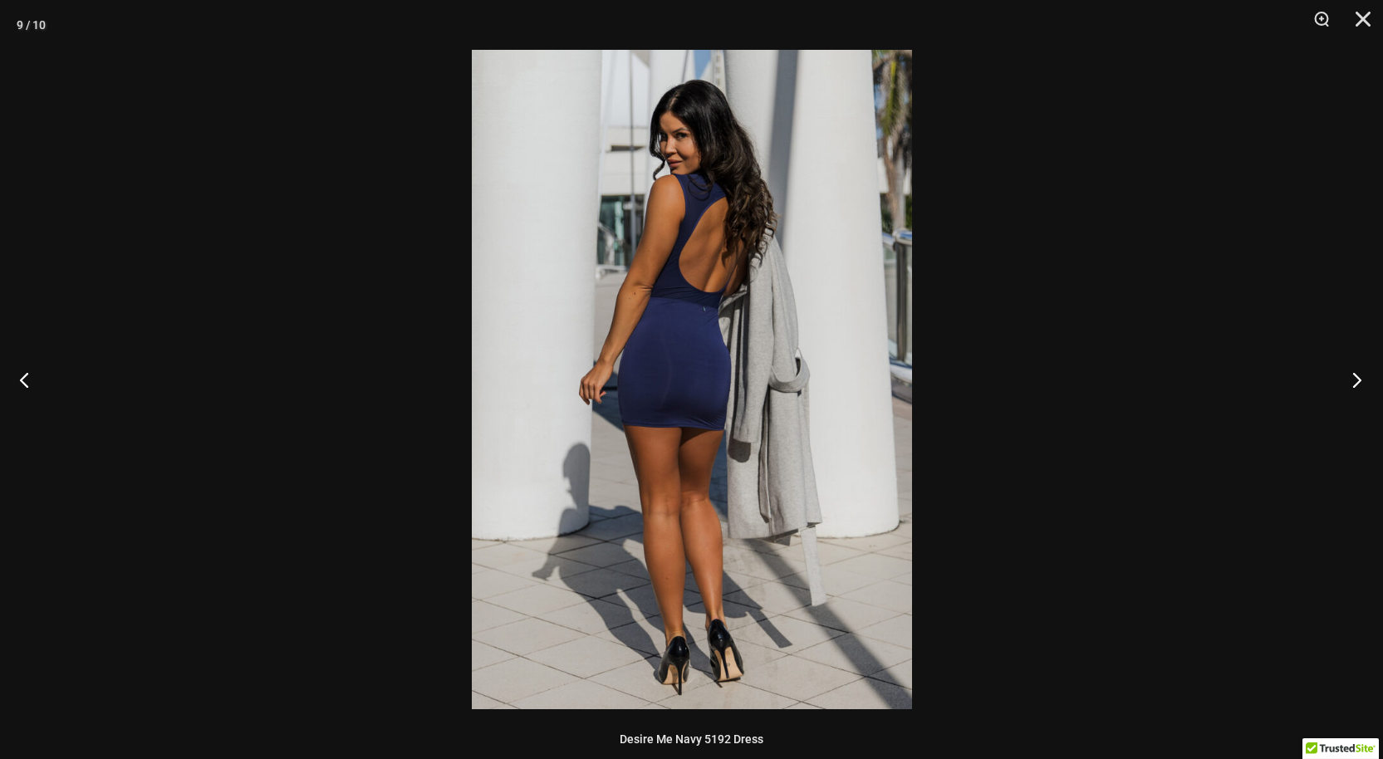
click at [1352, 378] on button "Next" at bounding box center [1352, 379] width 62 height 83
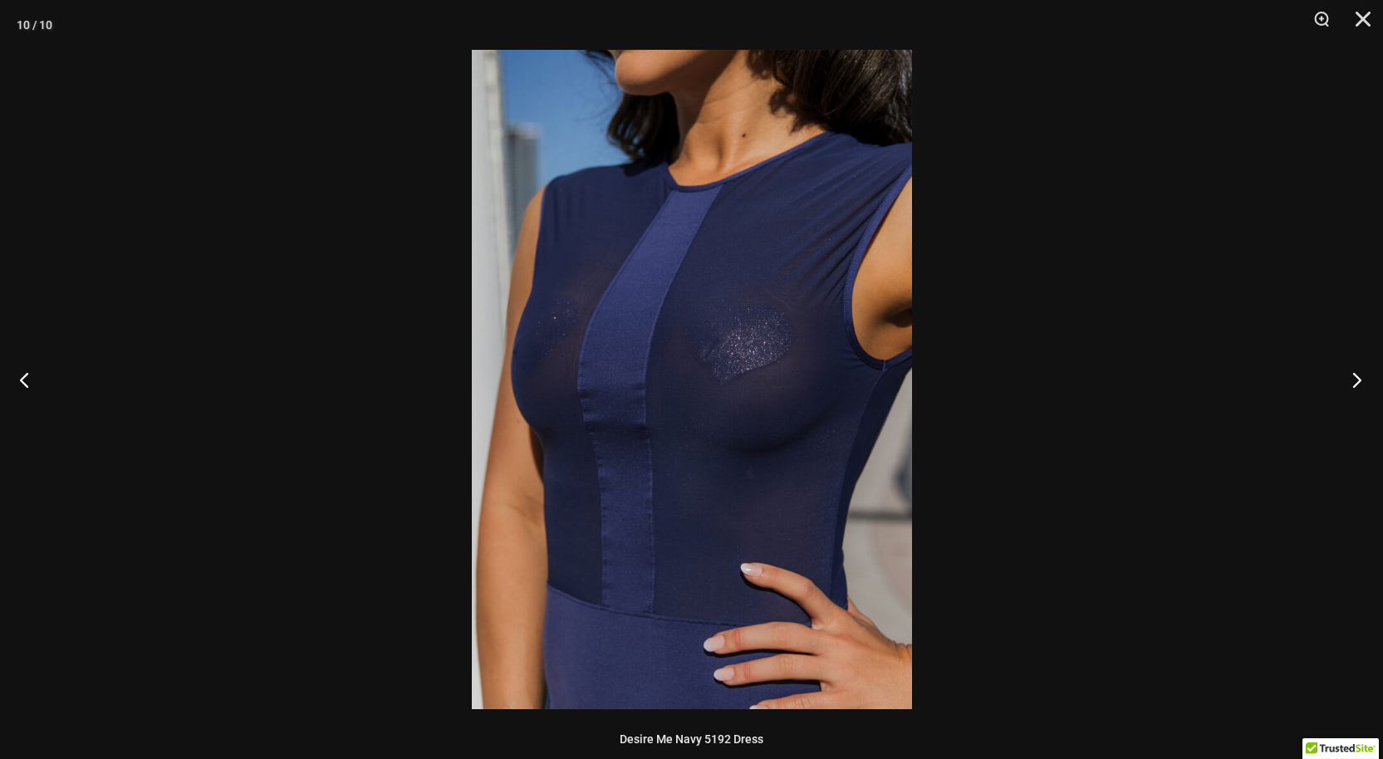
click at [1357, 380] on button "Next" at bounding box center [1352, 379] width 62 height 83
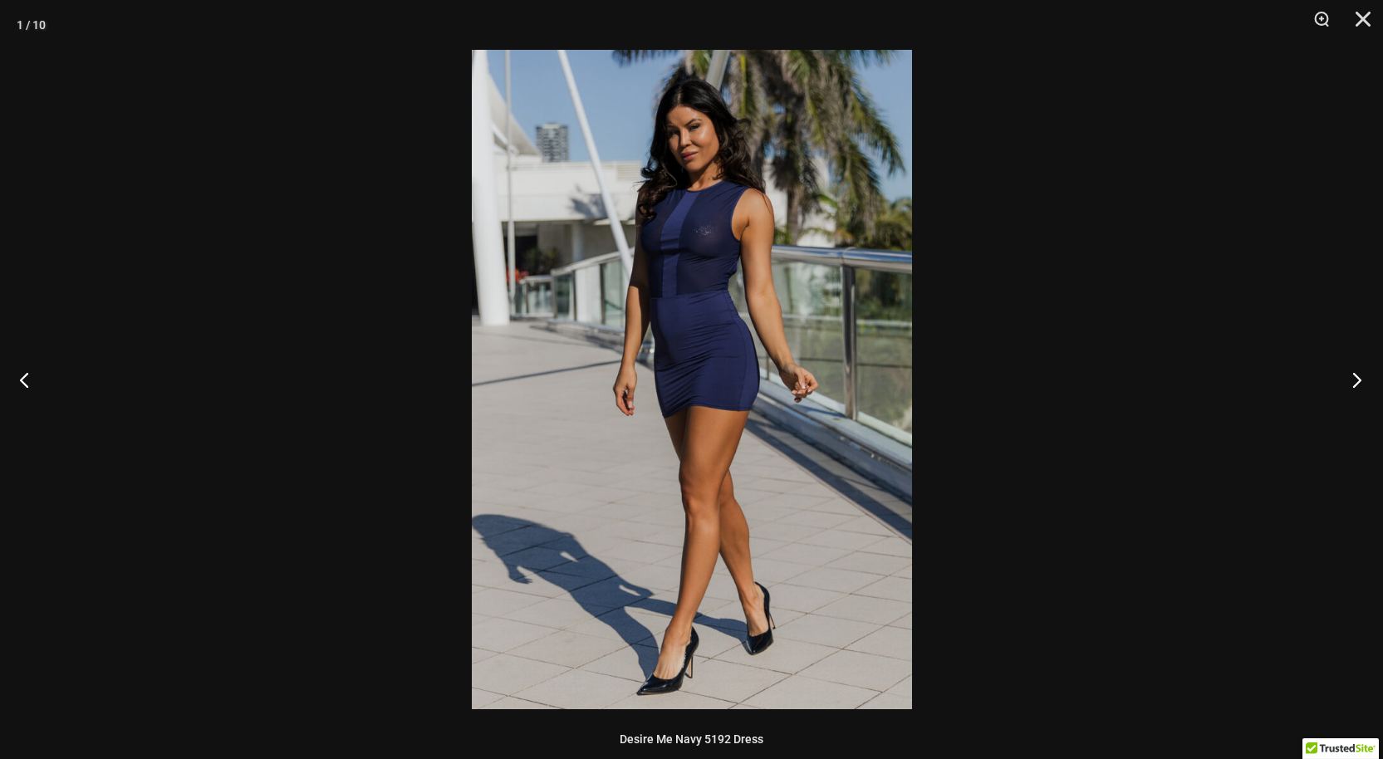
click at [1355, 376] on button "Next" at bounding box center [1352, 379] width 62 height 83
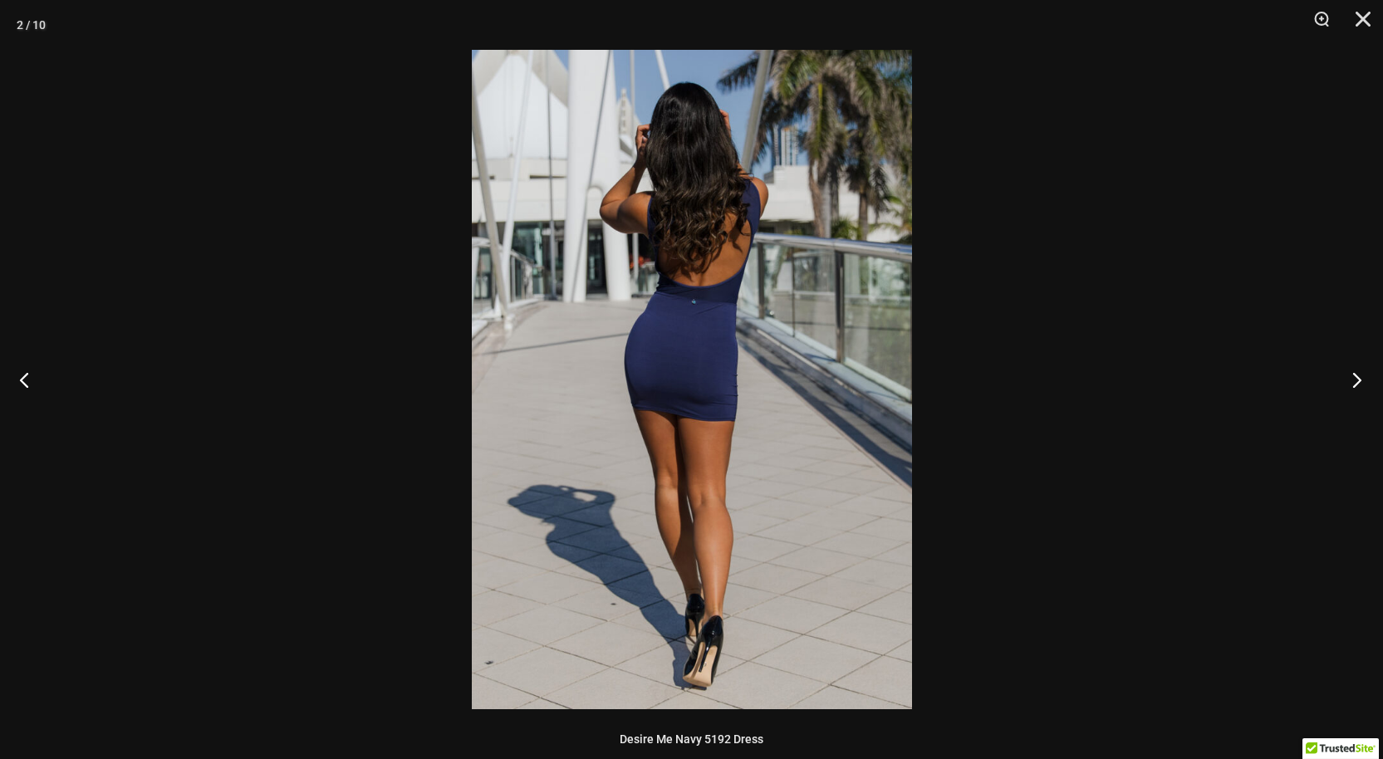
click at [1352, 381] on button "Next" at bounding box center [1352, 379] width 62 height 83
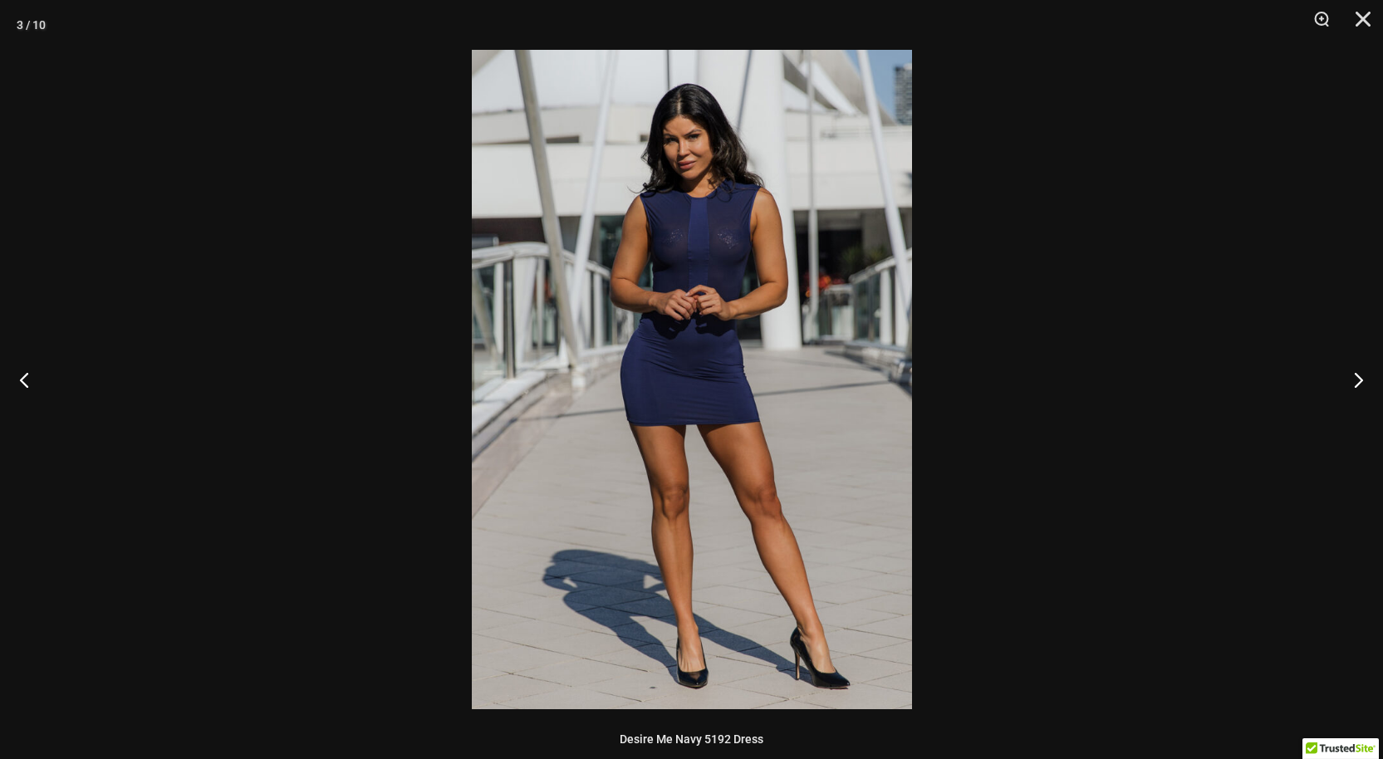
click at [1161, 284] on div at bounding box center [691, 379] width 1383 height 759
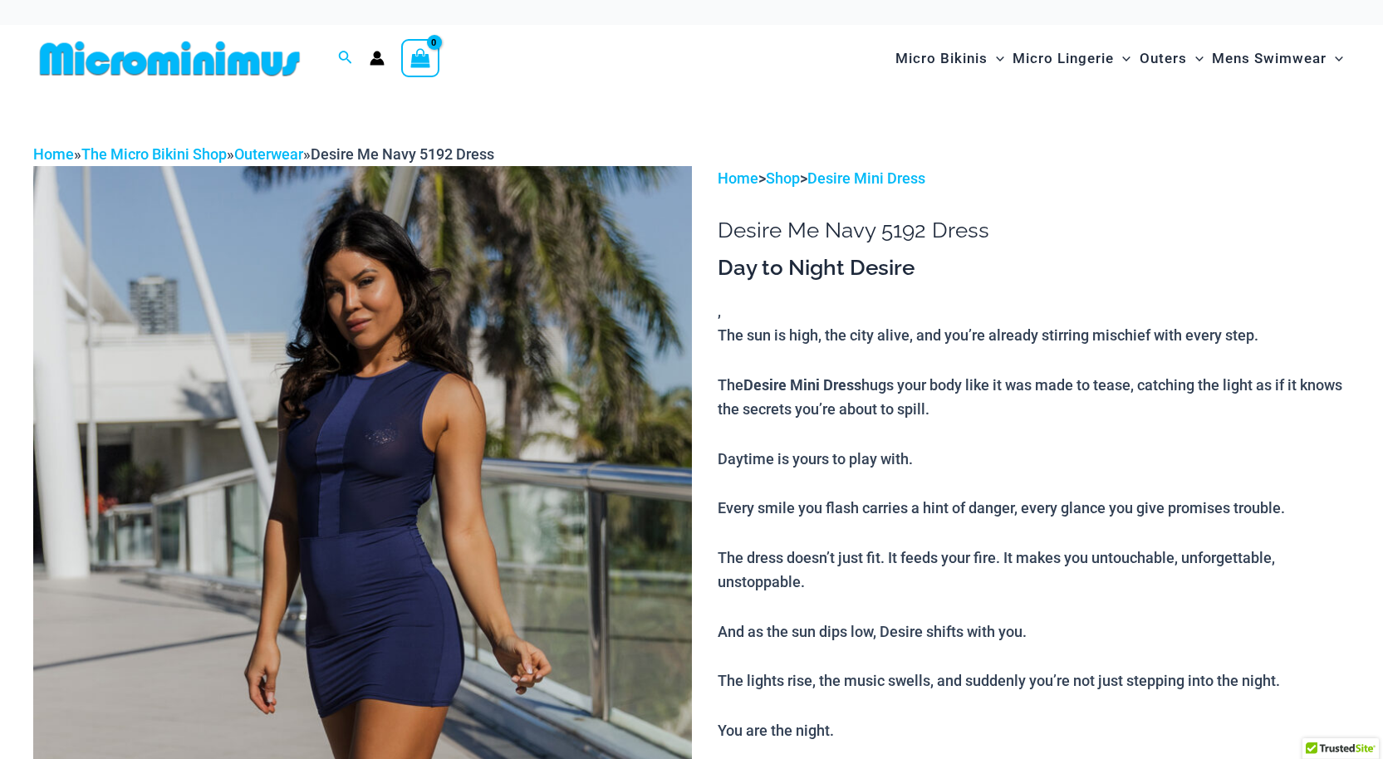
click at [234, 59] on img at bounding box center [169, 58] width 273 height 37
